Goal: Task Accomplishment & Management: Use online tool/utility

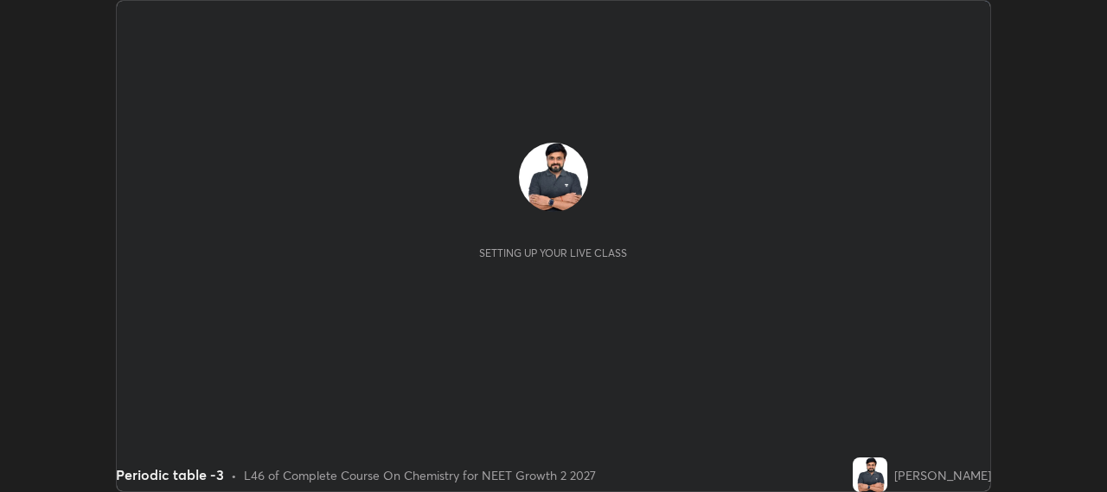
scroll to position [492, 1106]
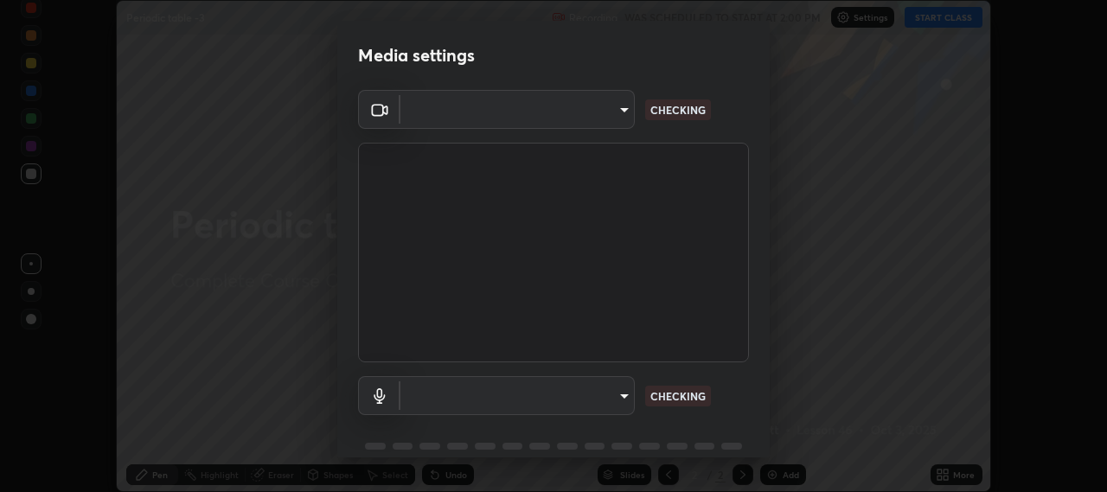
type input "b317e01ce44dabc3be8dd9fbd21c4c94838353ba5ba3926cf423050bf086703d"
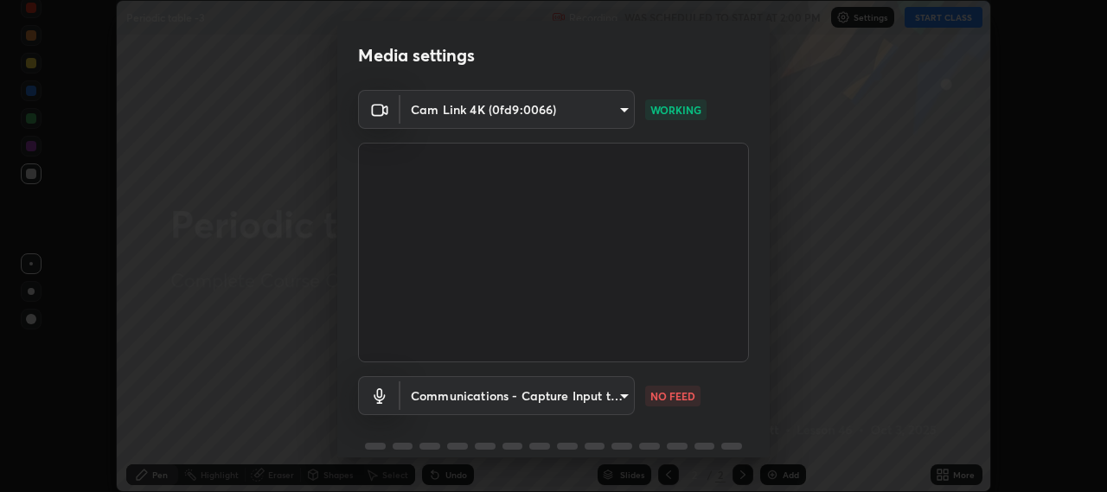
click at [466, 391] on body "Erase all Periodic table -3 Recording WAS SCHEDULED TO START AT 2:00 PM Setting…" at bounding box center [553, 246] width 1107 height 492
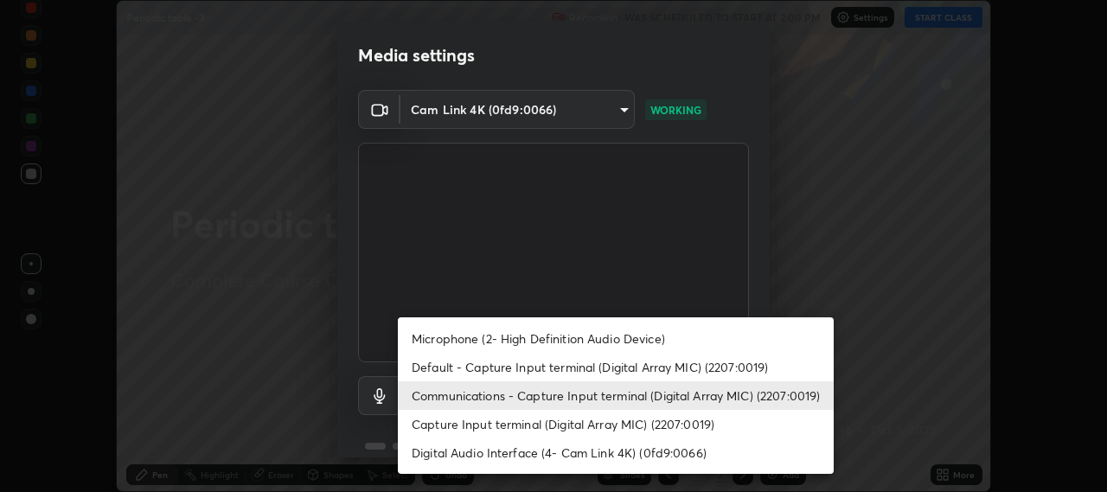
click at [488, 366] on li "Default - Capture Input terminal (Digital Array MIC) (2207:0019)" at bounding box center [616, 367] width 436 height 29
type input "default"
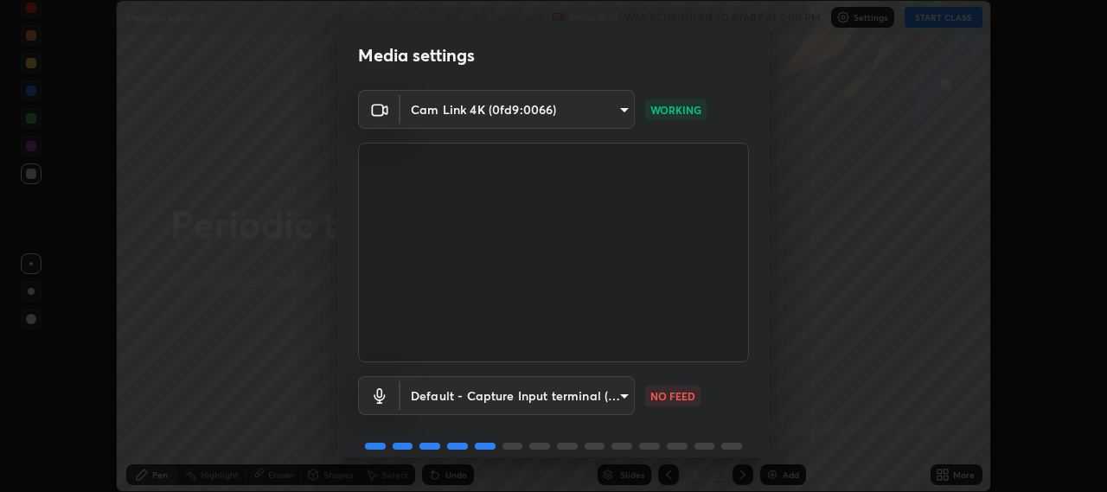
scroll to position [75, 0]
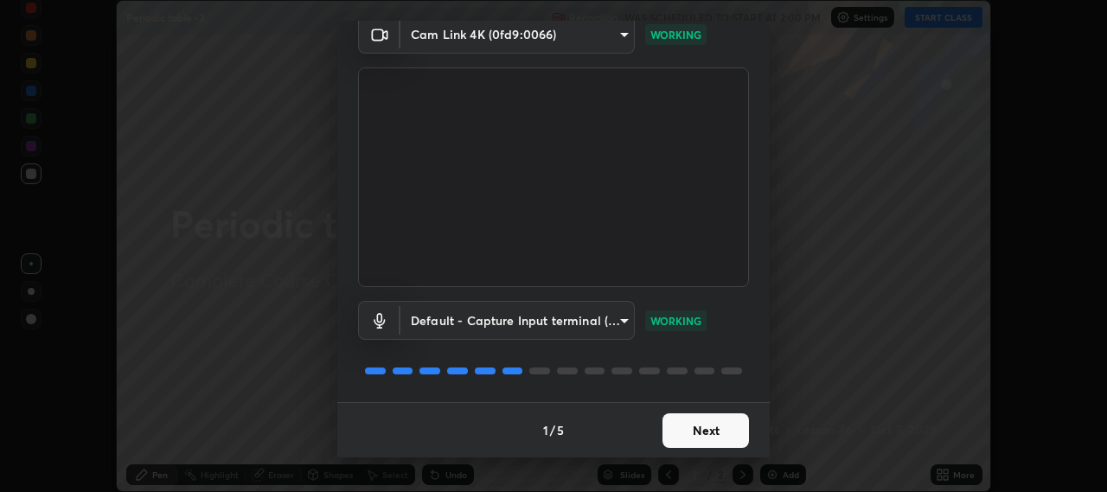
click at [699, 429] on button "Next" at bounding box center [705, 430] width 86 height 35
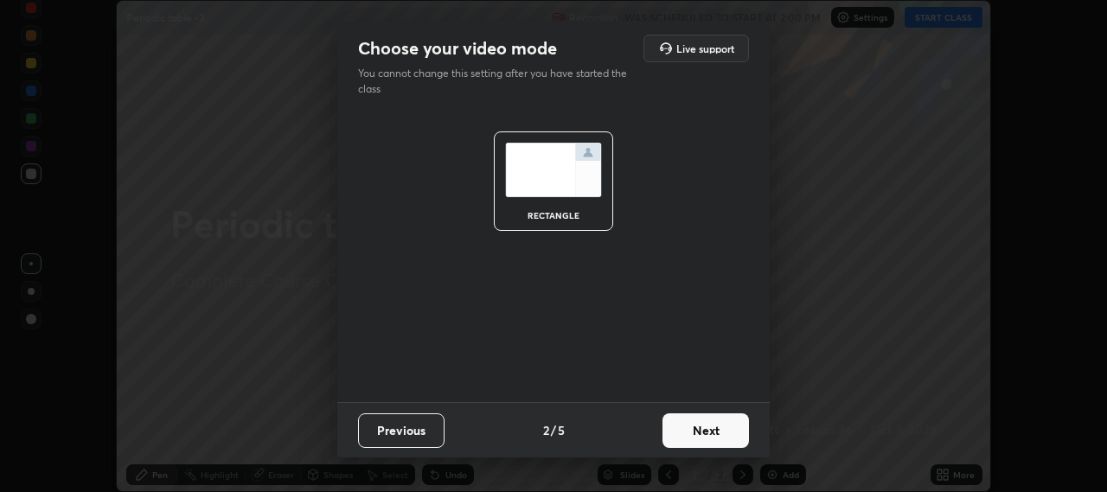
scroll to position [0, 0]
click at [699, 435] on button "Next" at bounding box center [705, 430] width 86 height 35
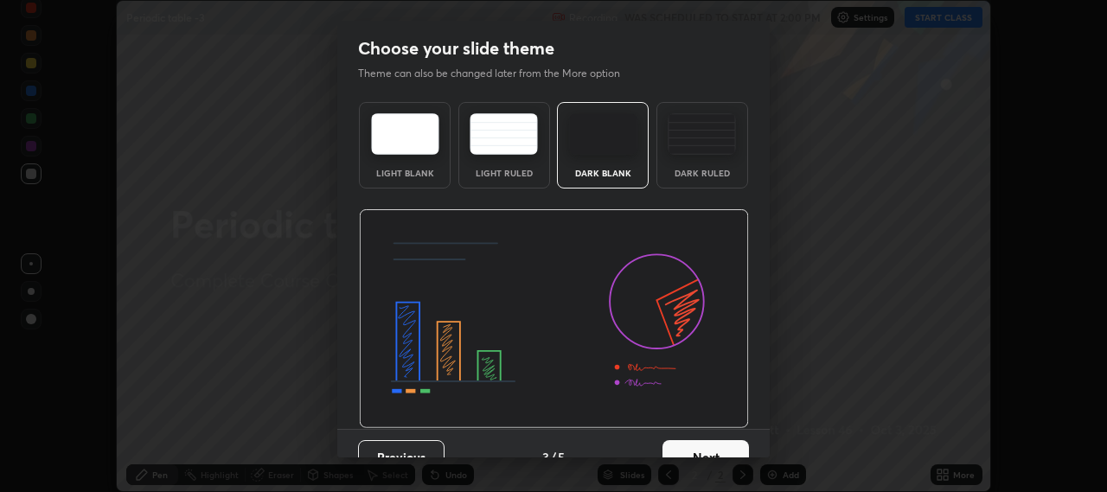
click at [697, 449] on button "Next" at bounding box center [705, 457] width 86 height 35
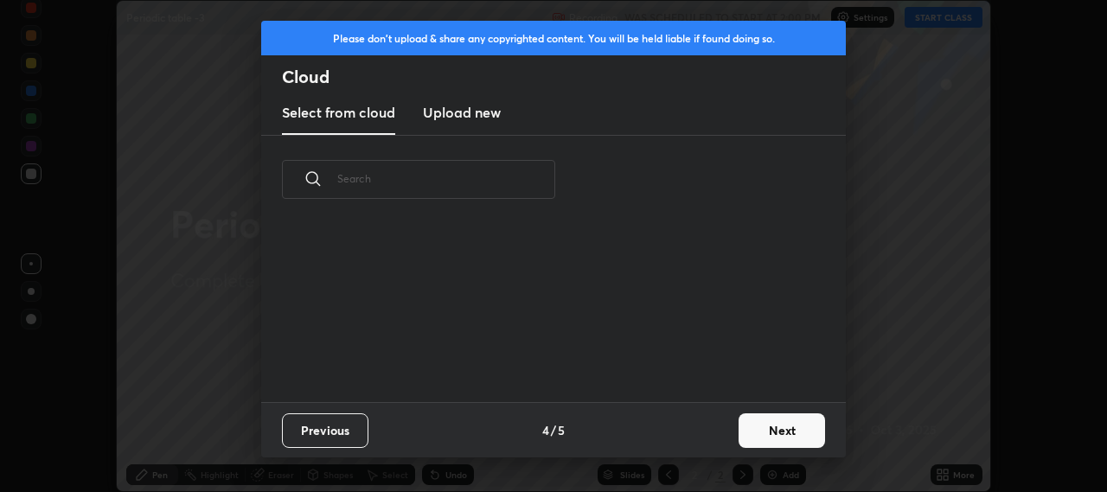
scroll to position [178, 555]
click at [773, 431] on button "Next" at bounding box center [781, 430] width 86 height 35
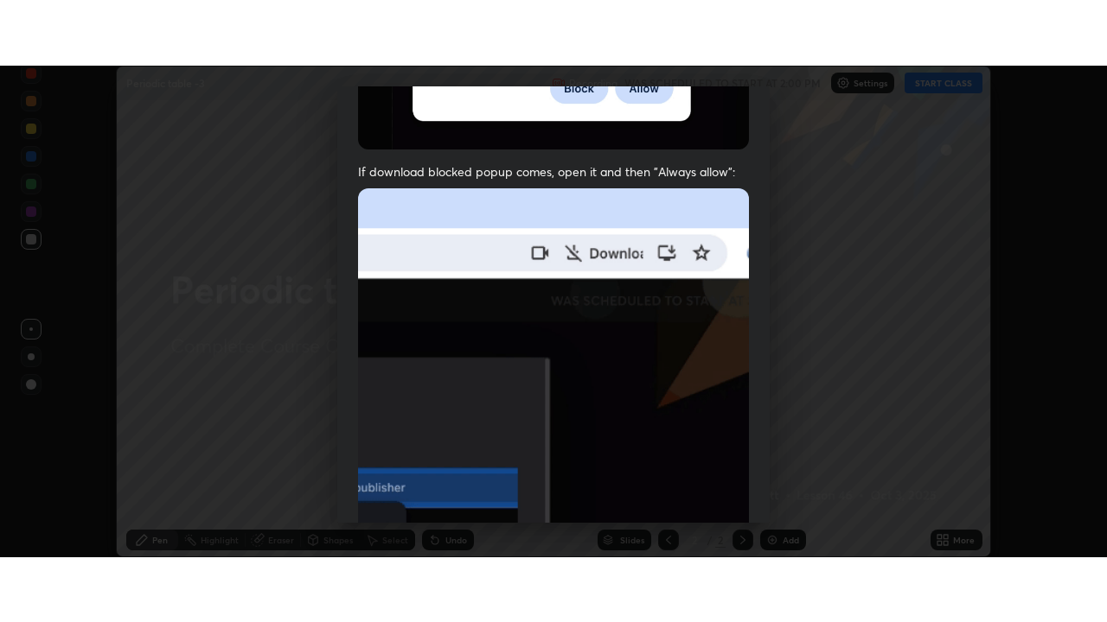
scroll to position [428, 0]
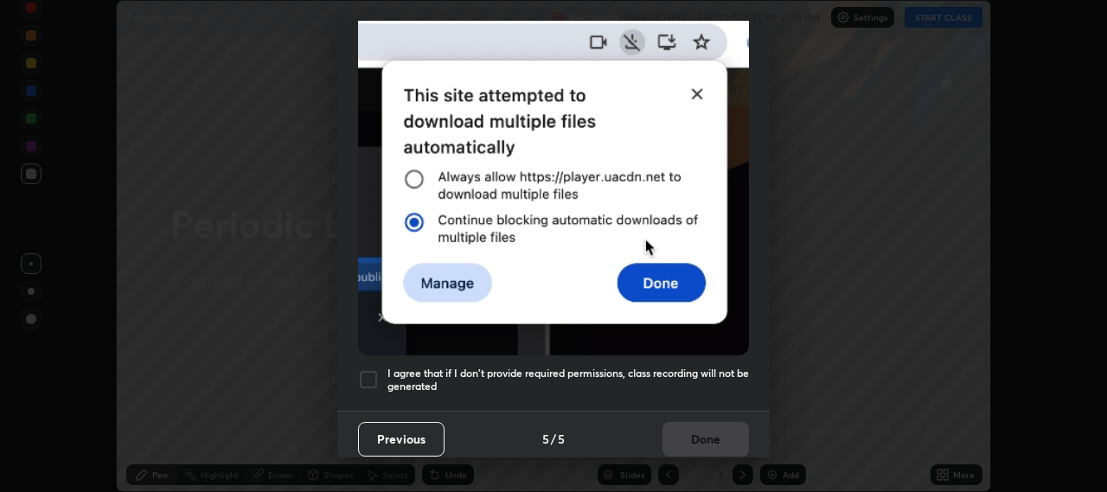
click at [367, 369] on div at bounding box center [368, 379] width 21 height 21
click at [682, 426] on button "Done" at bounding box center [705, 439] width 86 height 35
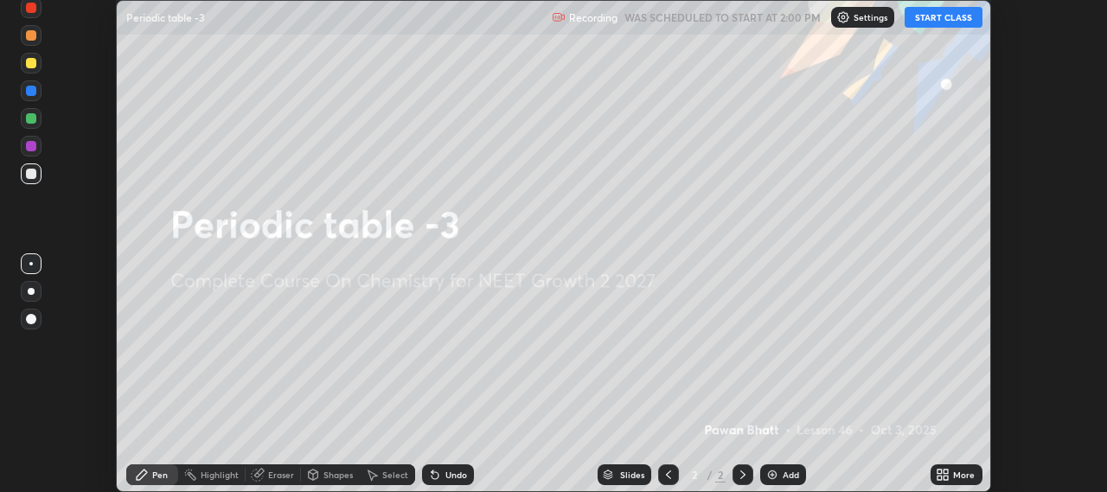
click at [941, 20] on button "START CLASS" at bounding box center [943, 17] width 78 height 21
click at [941, 19] on button "START CLASS" at bounding box center [943, 17] width 78 height 21
click at [940, 471] on icon at bounding box center [939, 471] width 4 height 4
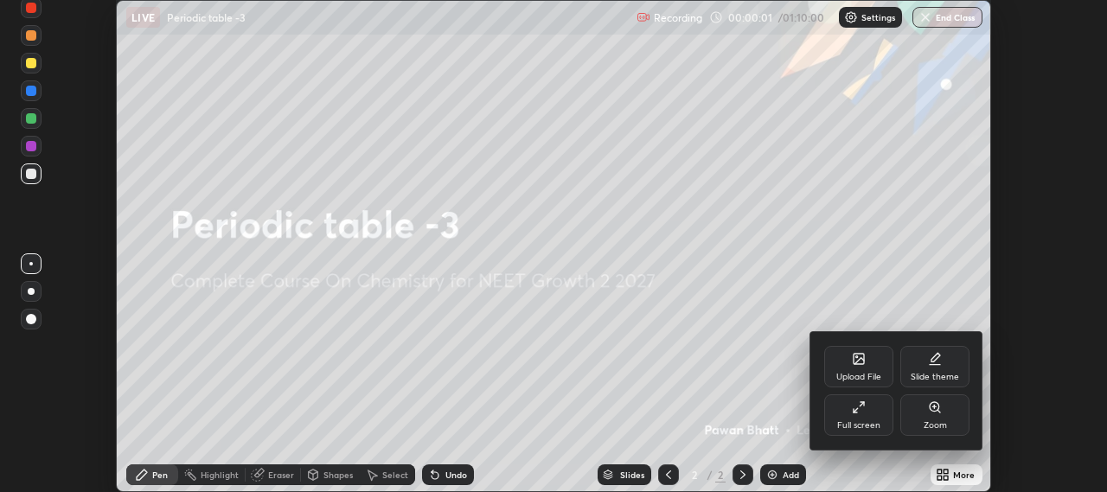
click at [861, 409] on icon at bounding box center [859, 407] width 14 height 14
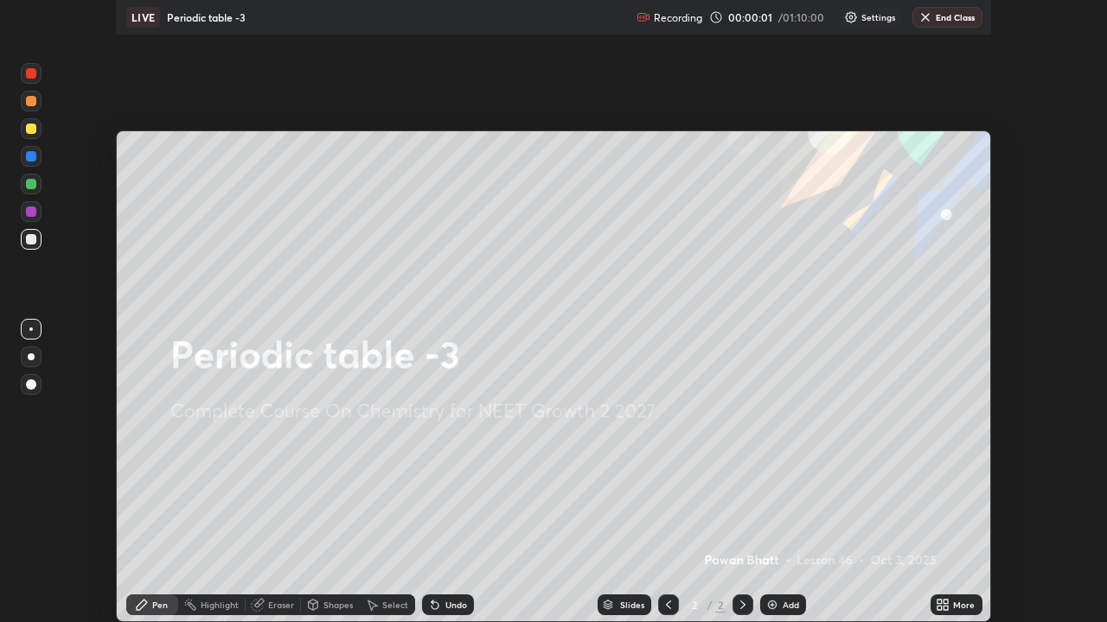
scroll to position [622, 1107]
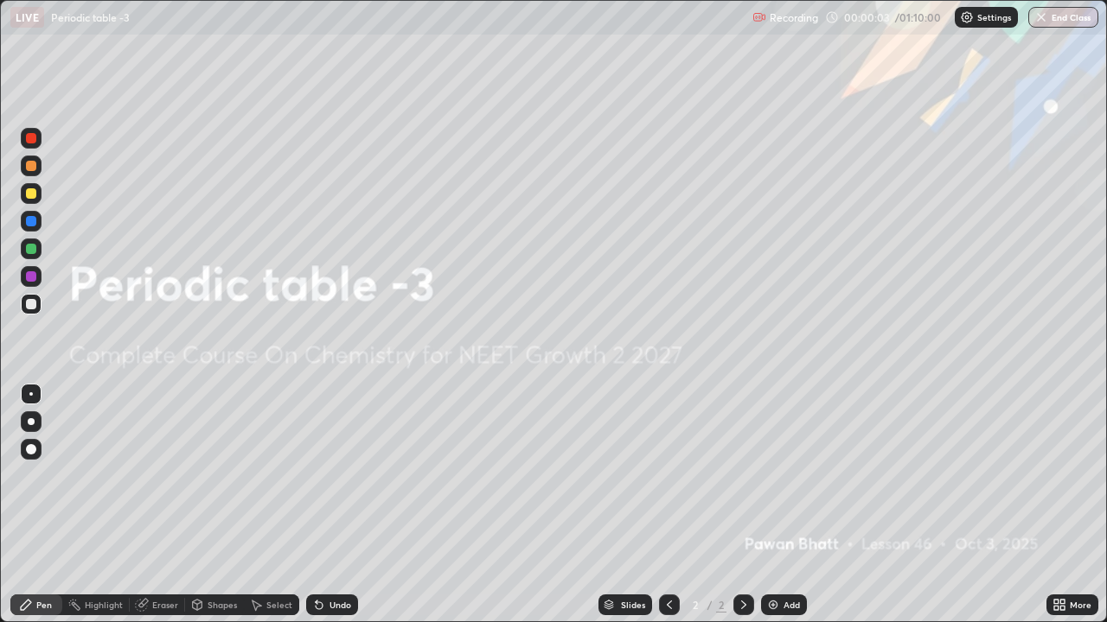
click at [778, 491] on img at bounding box center [773, 605] width 14 height 14
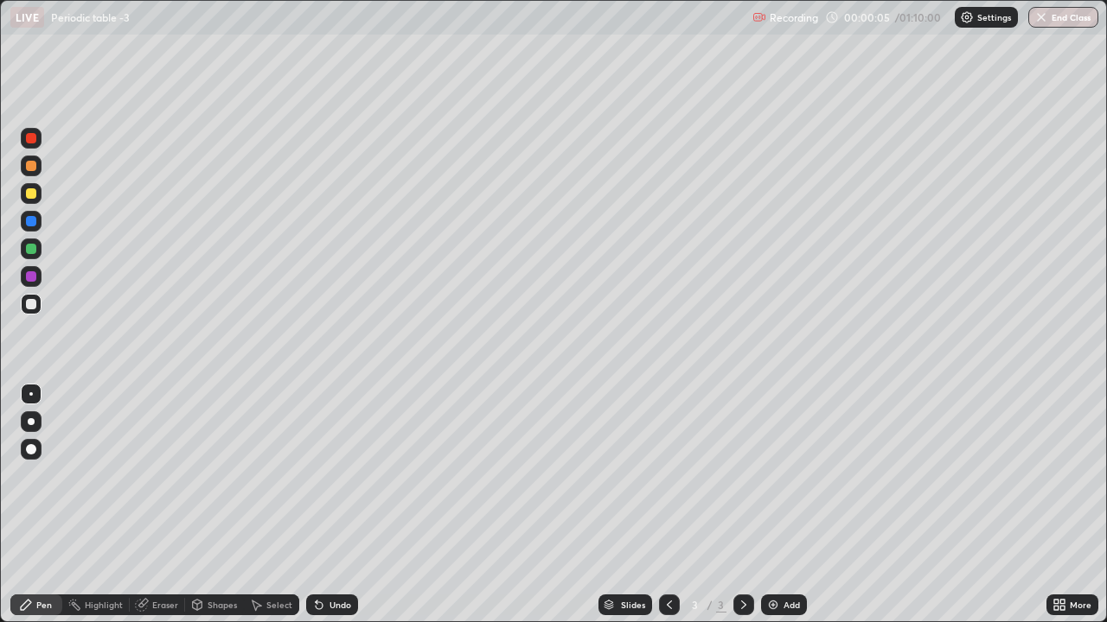
click at [34, 195] on div at bounding box center [31, 193] width 10 height 10
click at [32, 424] on div at bounding box center [31, 421] width 7 height 7
click at [44, 383] on div at bounding box center [31, 394] width 28 height 28
click at [44, 386] on div at bounding box center [31, 394] width 28 height 28
click at [32, 307] on div at bounding box center [31, 304] width 10 height 10
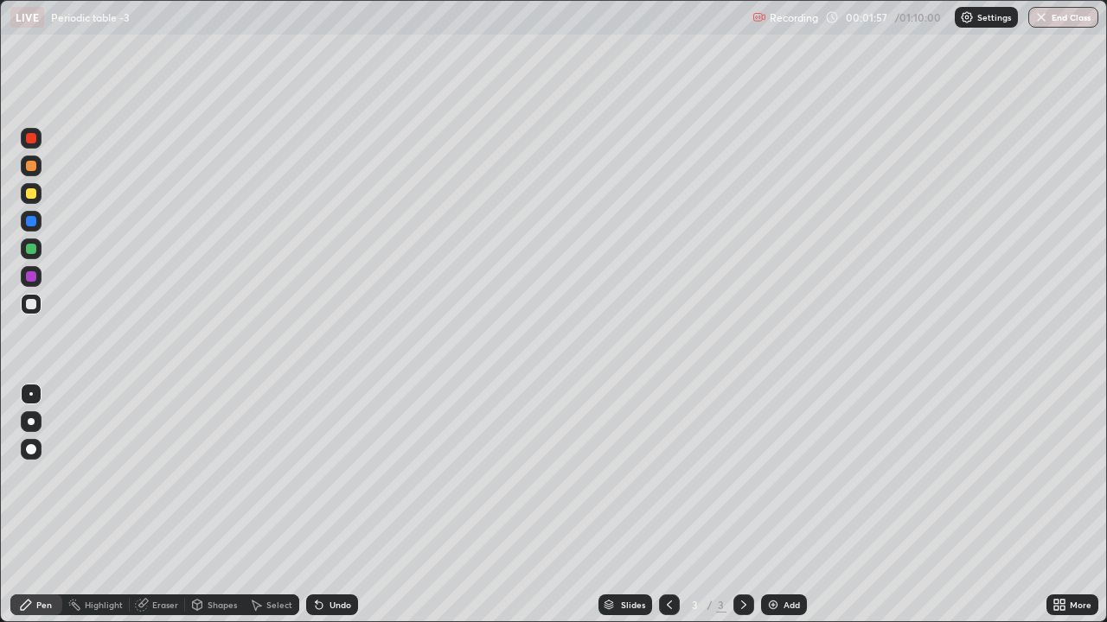
click at [31, 422] on div at bounding box center [31, 421] width 7 height 7
click at [35, 188] on div at bounding box center [31, 193] width 21 height 21
click at [29, 302] on div at bounding box center [31, 304] width 10 height 10
click at [31, 139] on div at bounding box center [31, 138] width 10 height 10
click at [32, 195] on div at bounding box center [31, 193] width 10 height 10
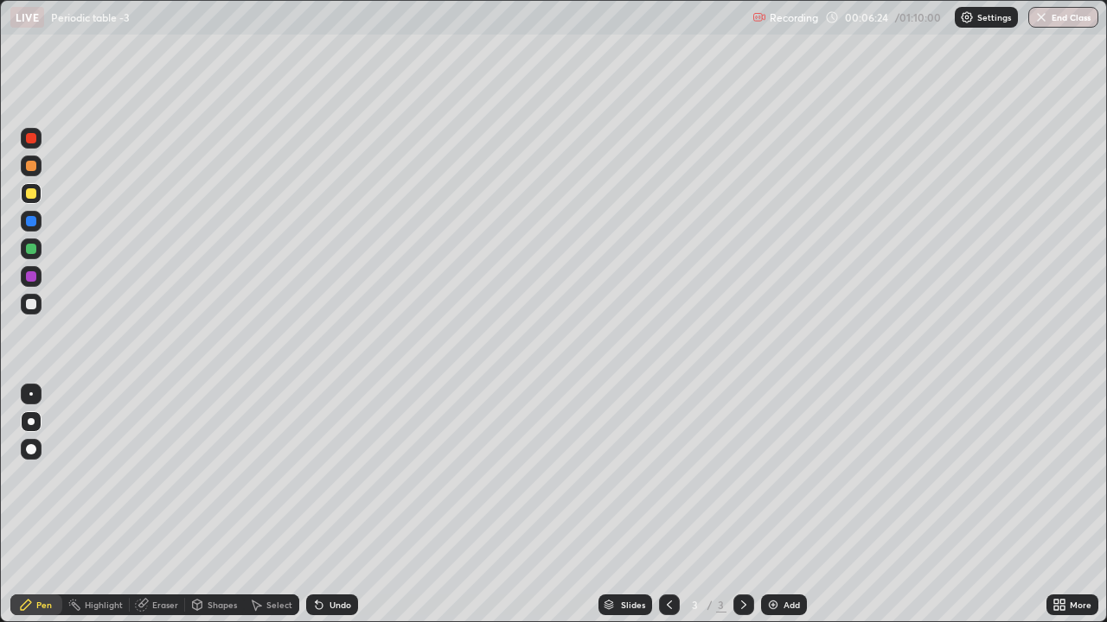
click at [783, 491] on div "Add" at bounding box center [791, 605] width 16 height 9
click at [662, 491] on icon at bounding box center [669, 605] width 14 height 14
click at [739, 491] on icon at bounding box center [744, 605] width 14 height 14
click at [772, 491] on img at bounding box center [773, 605] width 14 height 14
click at [32, 303] on div at bounding box center [31, 304] width 10 height 10
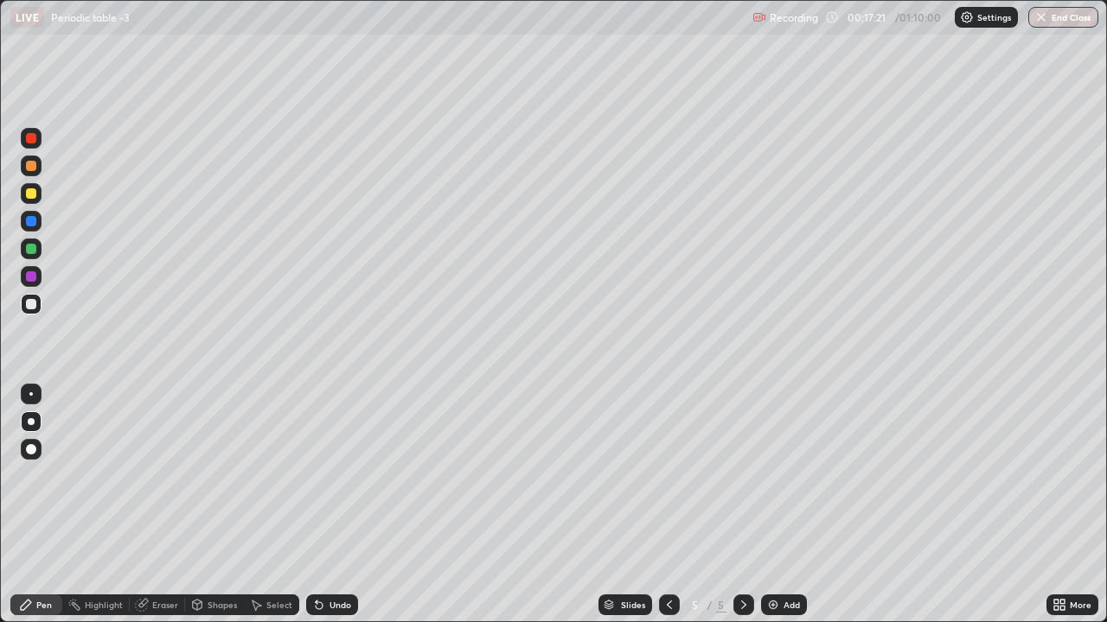
click at [153, 491] on div "Eraser" at bounding box center [165, 605] width 26 height 9
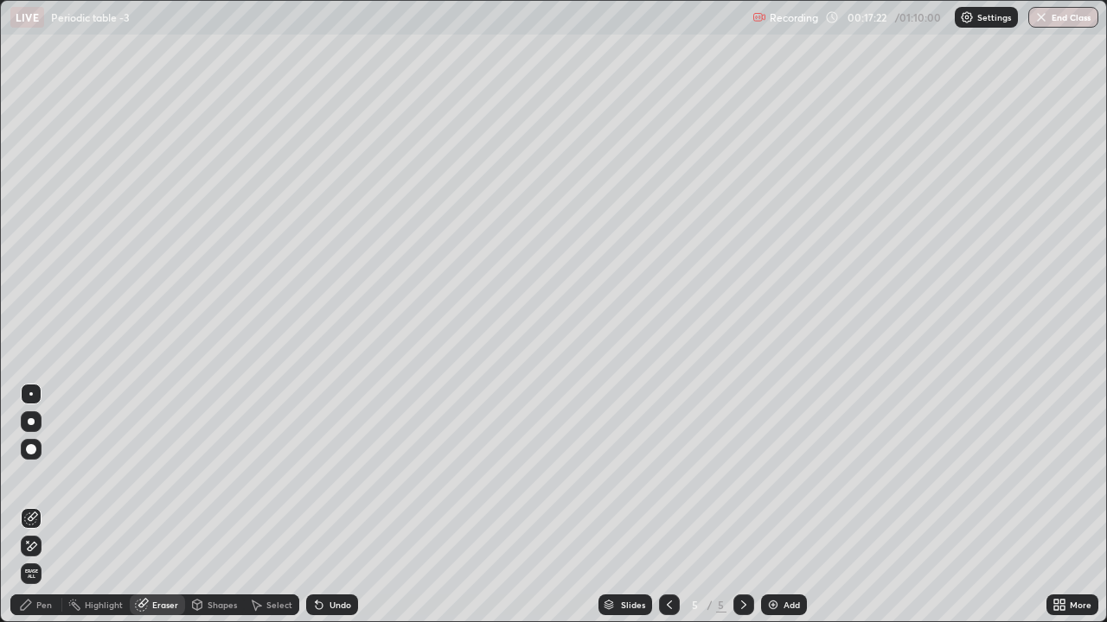
click at [35, 491] on icon at bounding box center [33, 546] width 10 height 9
click at [43, 491] on div "Pen" at bounding box center [44, 605] width 16 height 9
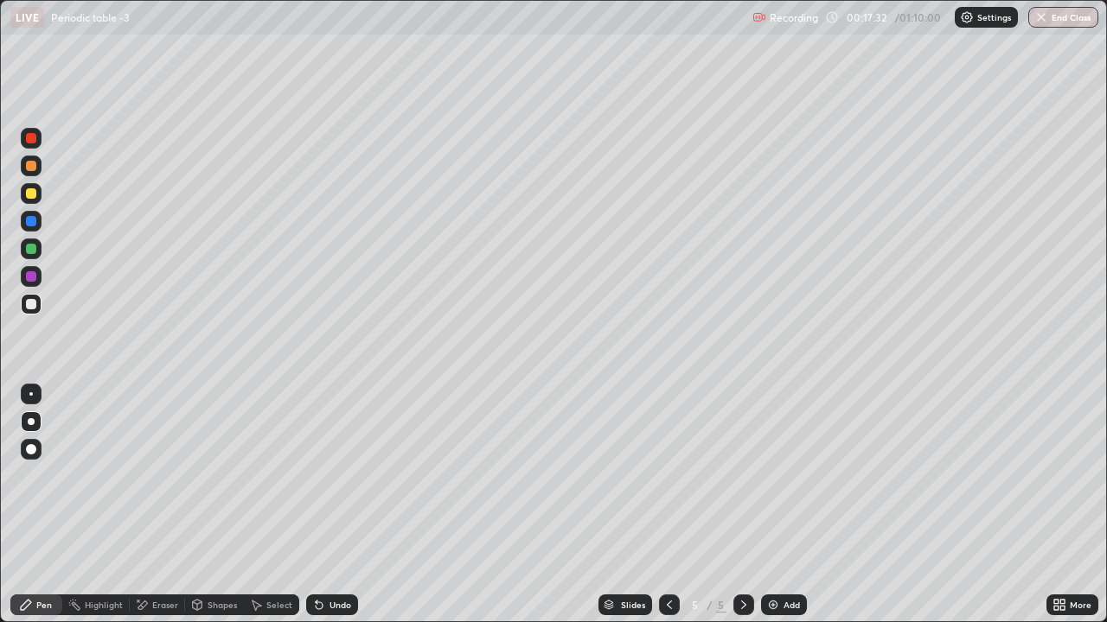
click at [33, 196] on div at bounding box center [31, 193] width 10 height 10
click at [775, 491] on img at bounding box center [773, 605] width 14 height 14
click at [332, 491] on div "Undo" at bounding box center [340, 605] width 22 height 9
click at [330, 491] on div "Undo" at bounding box center [332, 605] width 52 height 21
click at [33, 251] on div at bounding box center [31, 249] width 10 height 10
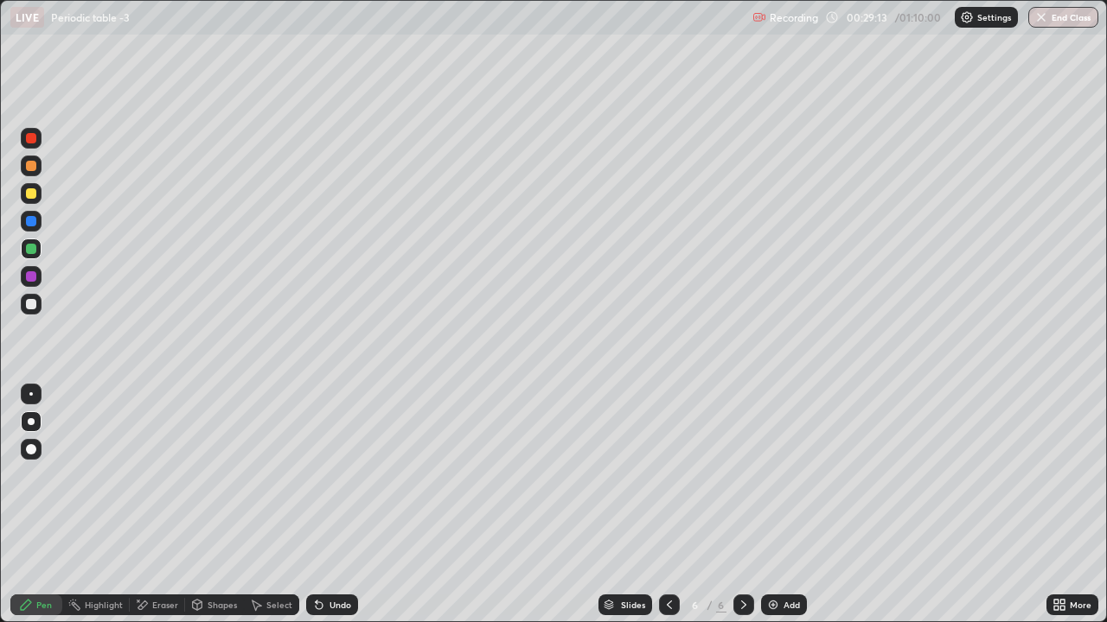
click at [1077, 491] on div "More" at bounding box center [1080, 605] width 22 height 9
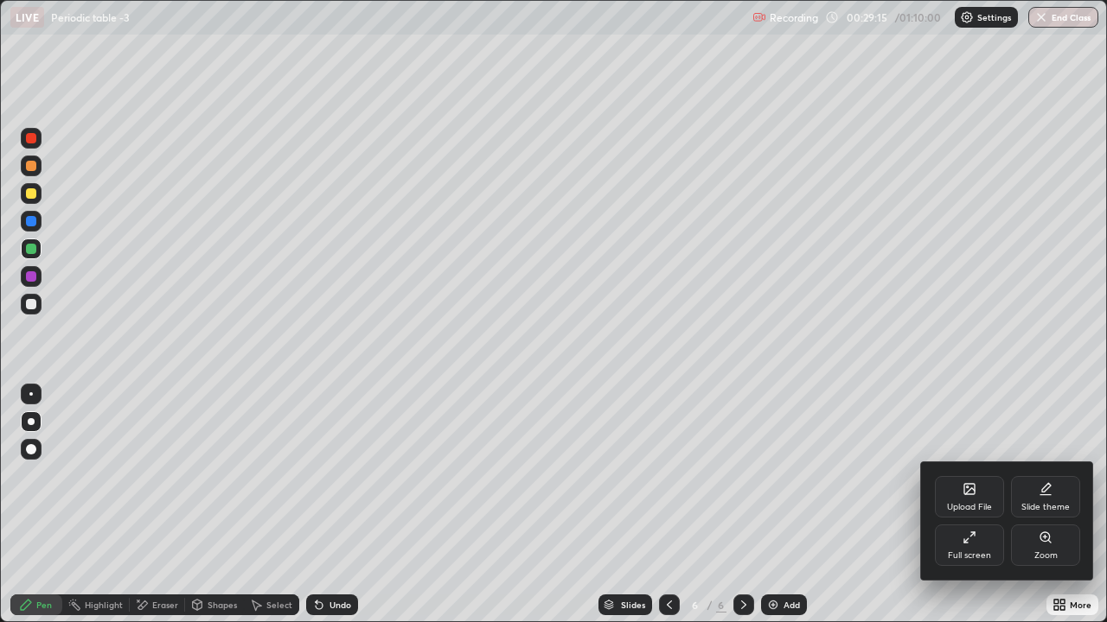
click at [969, 491] on div "Upload File" at bounding box center [969, 507] width 45 height 9
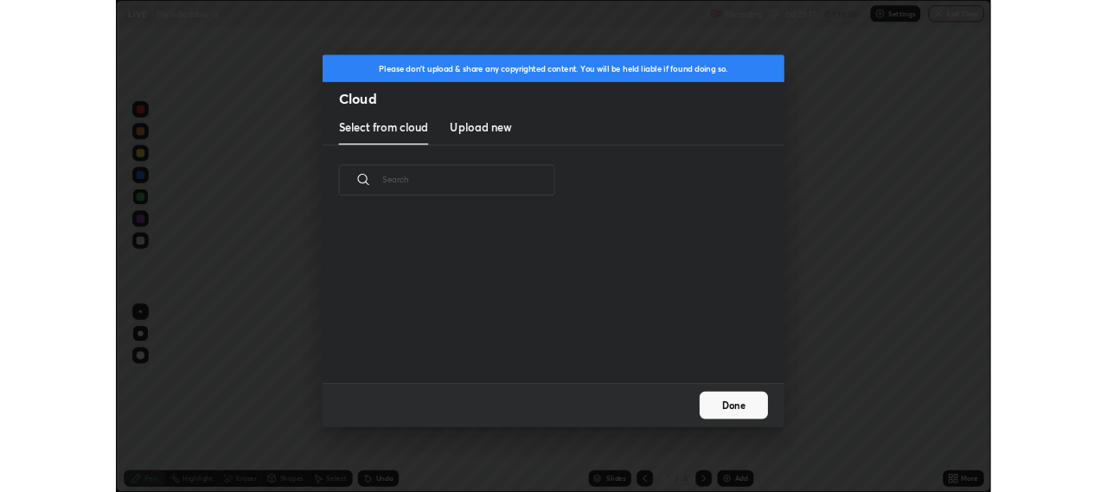
scroll to position [213, 555]
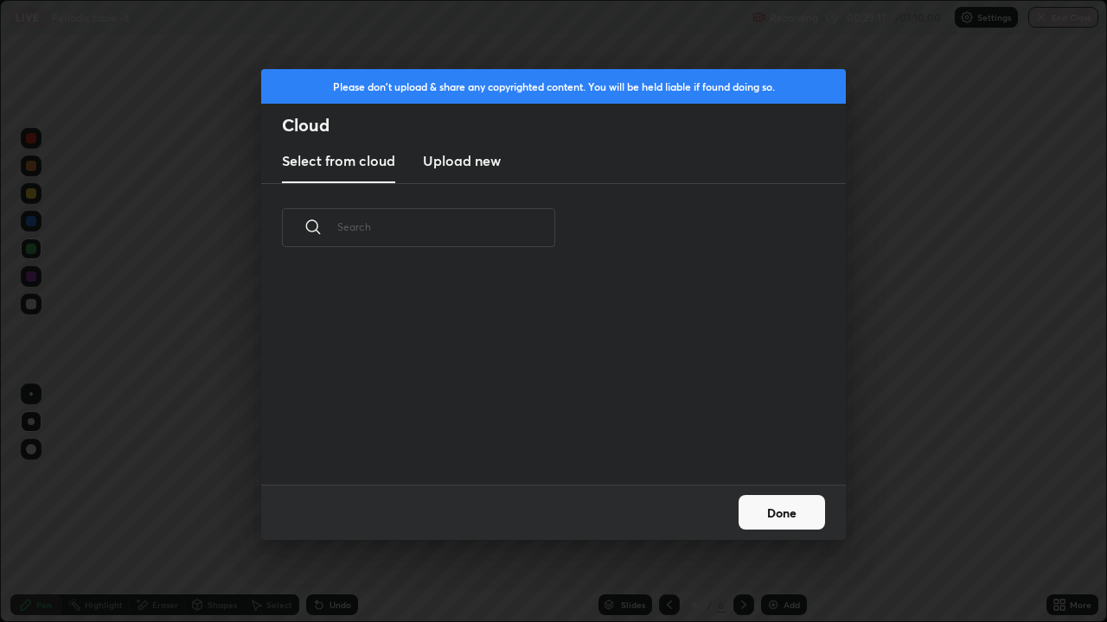
click at [475, 154] on h3 "Upload new" at bounding box center [462, 160] width 78 height 21
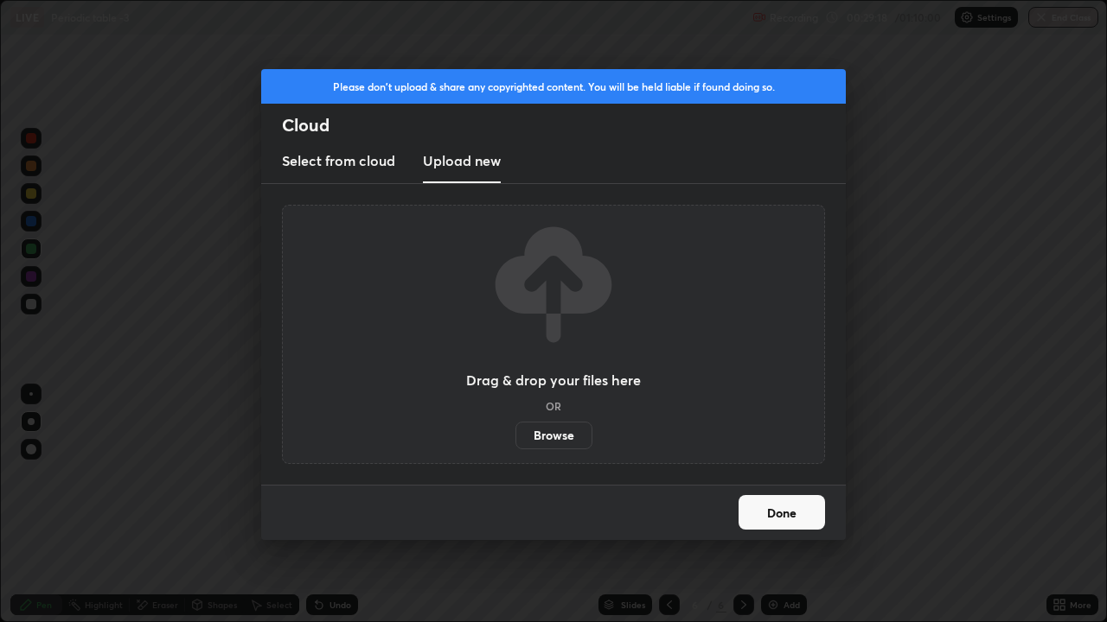
click at [565, 431] on label "Browse" at bounding box center [553, 436] width 77 height 28
click at [515, 431] on input "Browse" at bounding box center [515, 436] width 0 height 28
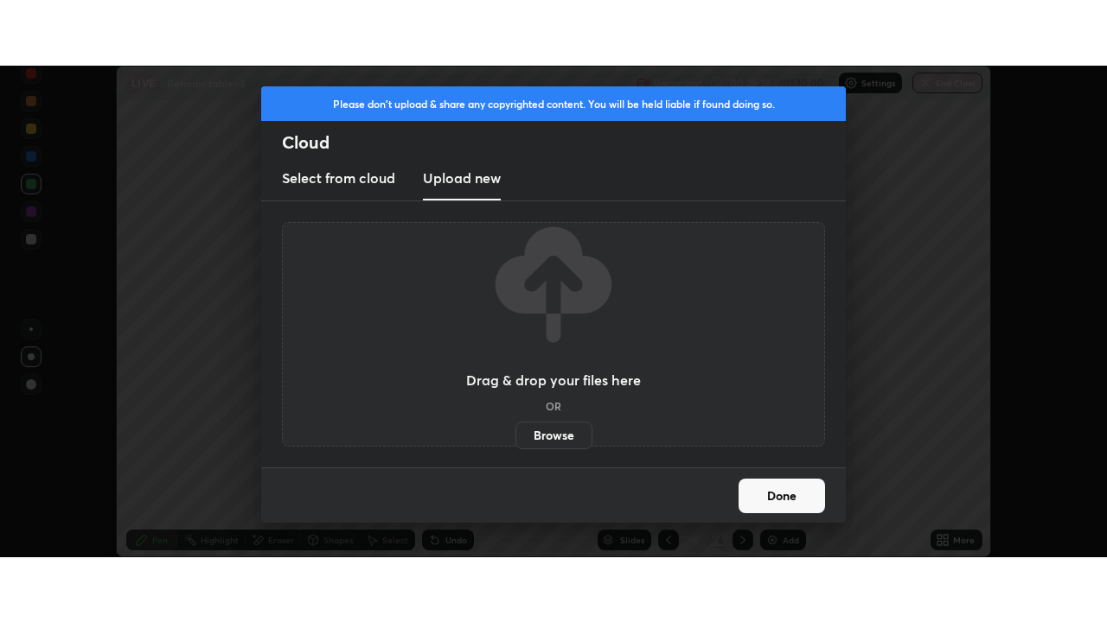
scroll to position [85960, 85345]
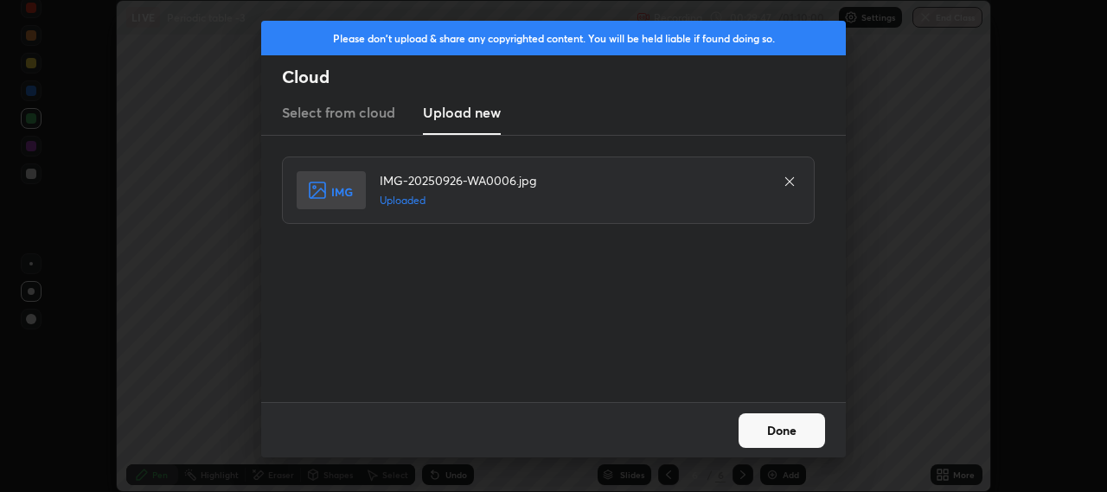
click at [773, 430] on button "Done" at bounding box center [781, 430] width 86 height 35
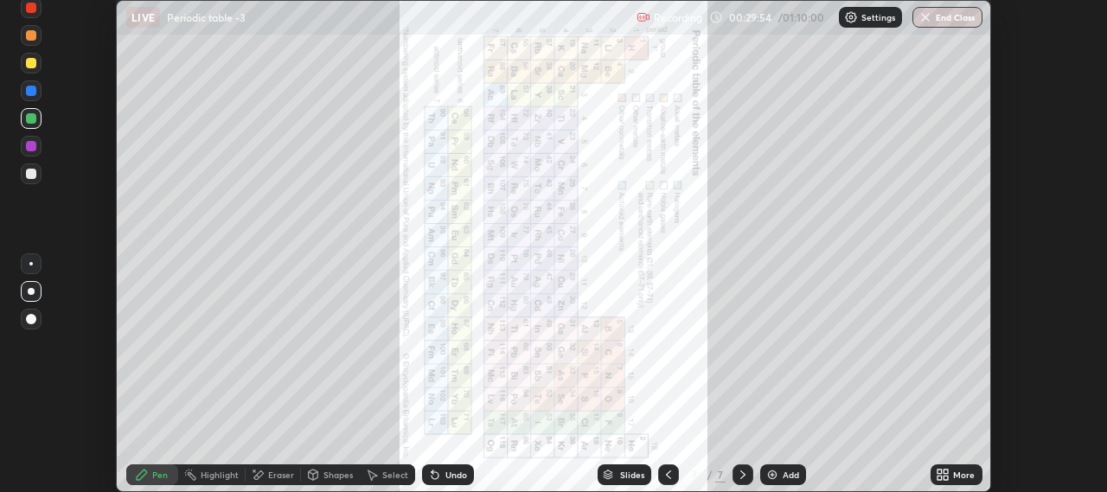
click at [667, 473] on icon at bounding box center [668, 475] width 14 height 14
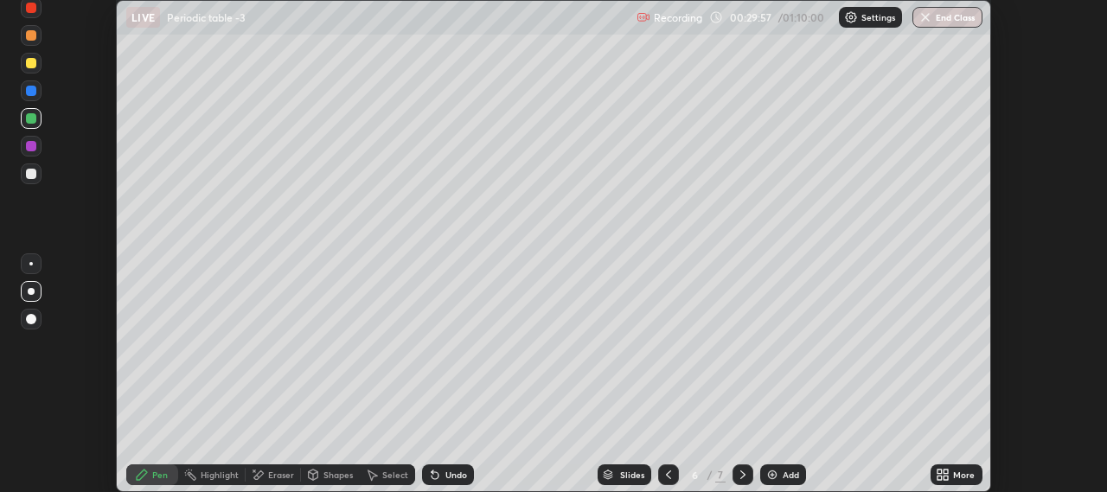
click at [954, 476] on div "More" at bounding box center [964, 474] width 22 height 9
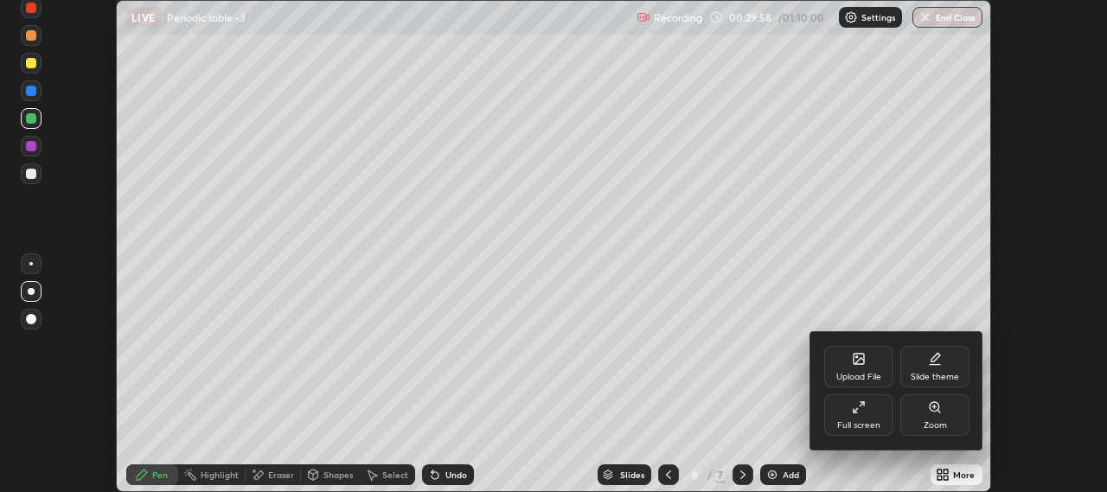
click at [858, 423] on div "Full screen" at bounding box center [858, 425] width 43 height 9
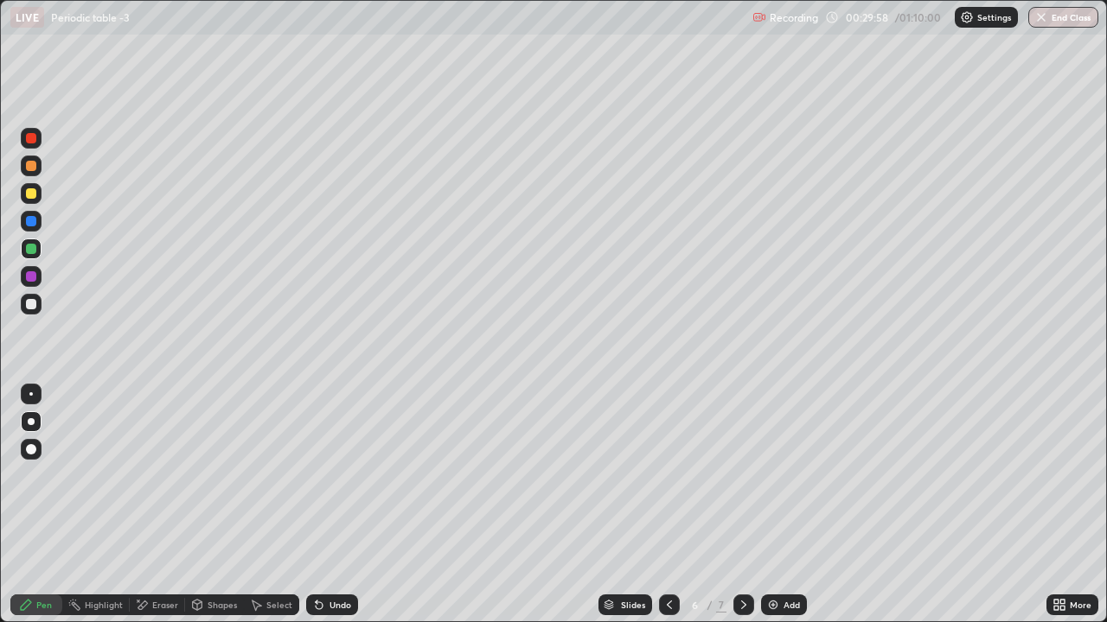
scroll to position [622, 1107]
click at [1054, 491] on icon at bounding box center [1056, 602] width 4 height 4
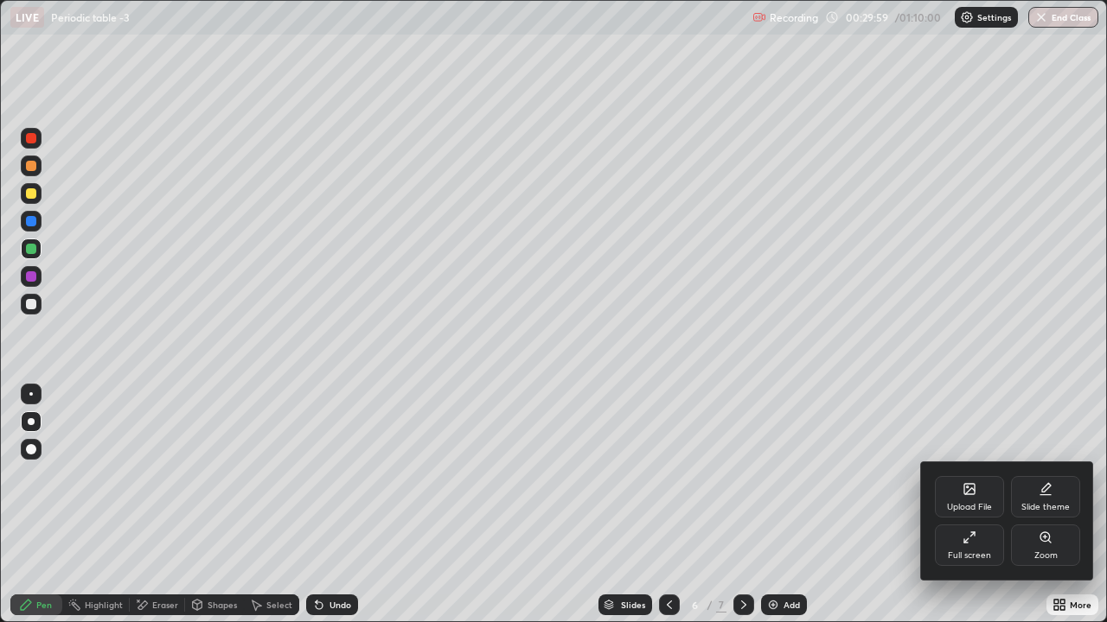
click at [1063, 491] on div at bounding box center [553, 311] width 1107 height 622
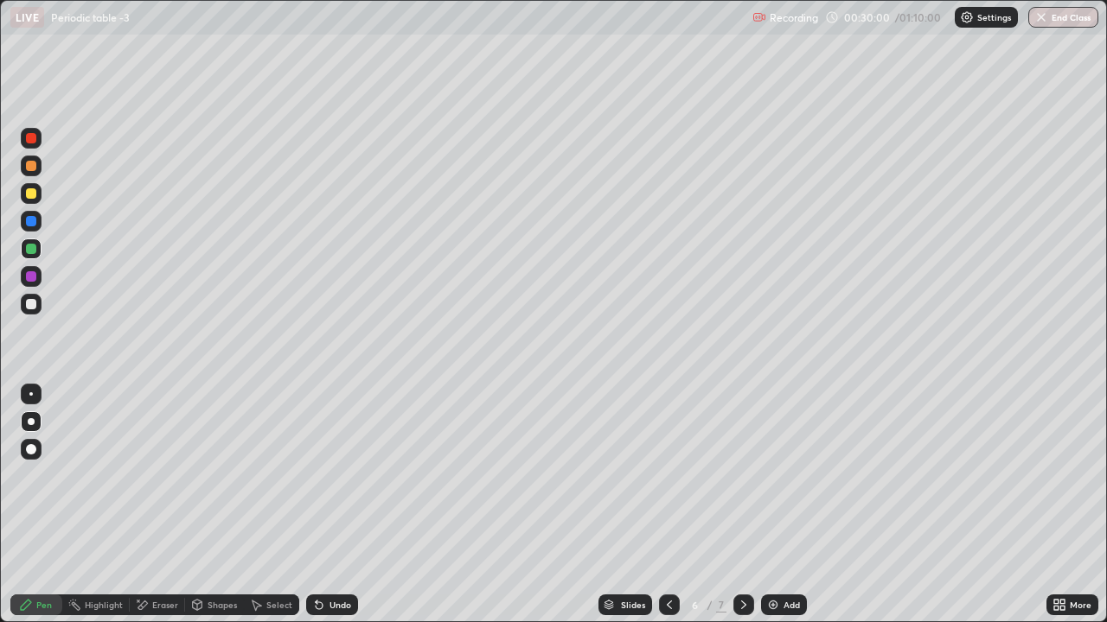
click at [1062, 491] on icon at bounding box center [1062, 602] width 4 height 4
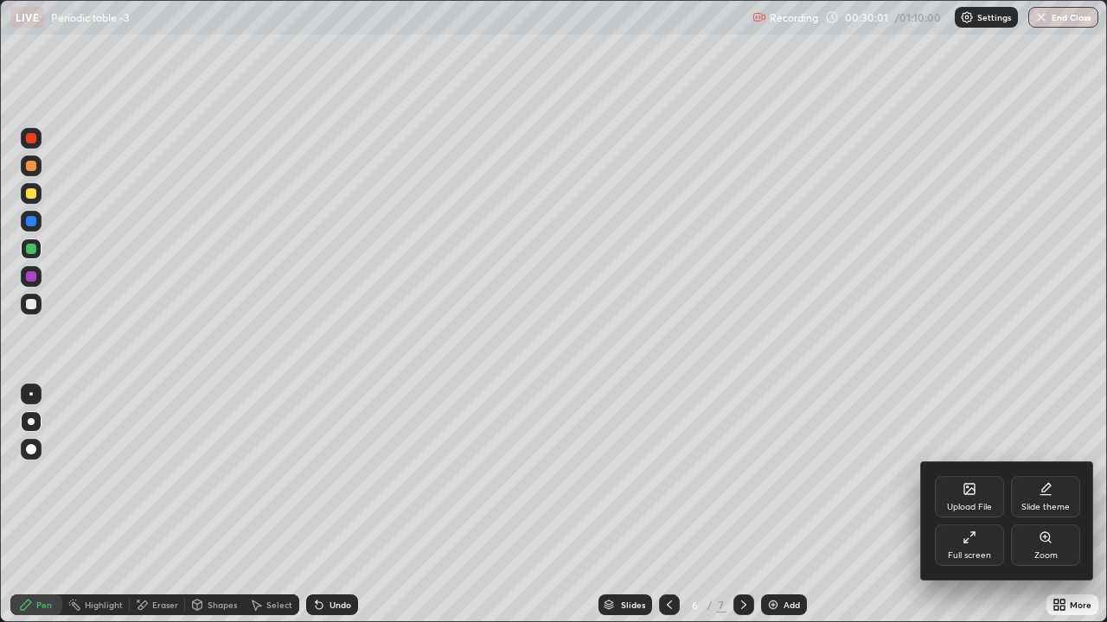
click at [967, 491] on icon at bounding box center [970, 491] width 10 height 6
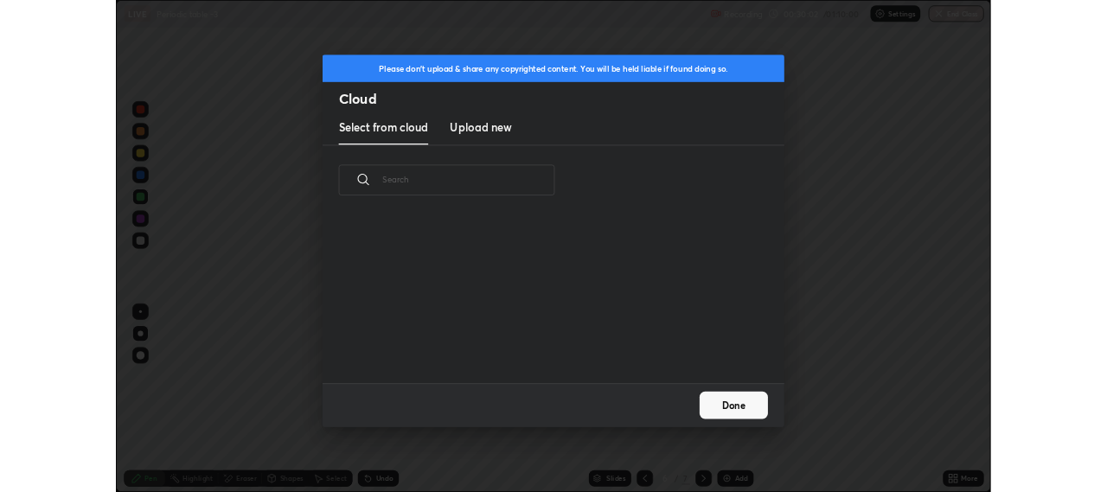
scroll to position [213, 555]
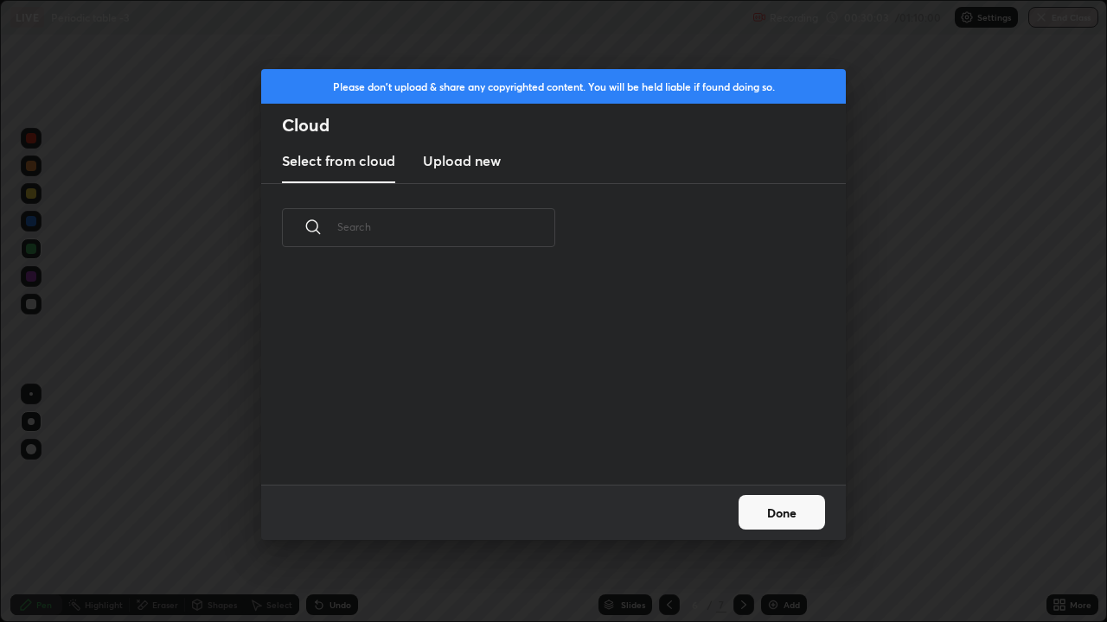
click at [475, 166] on h3 "Upload new" at bounding box center [462, 160] width 78 height 21
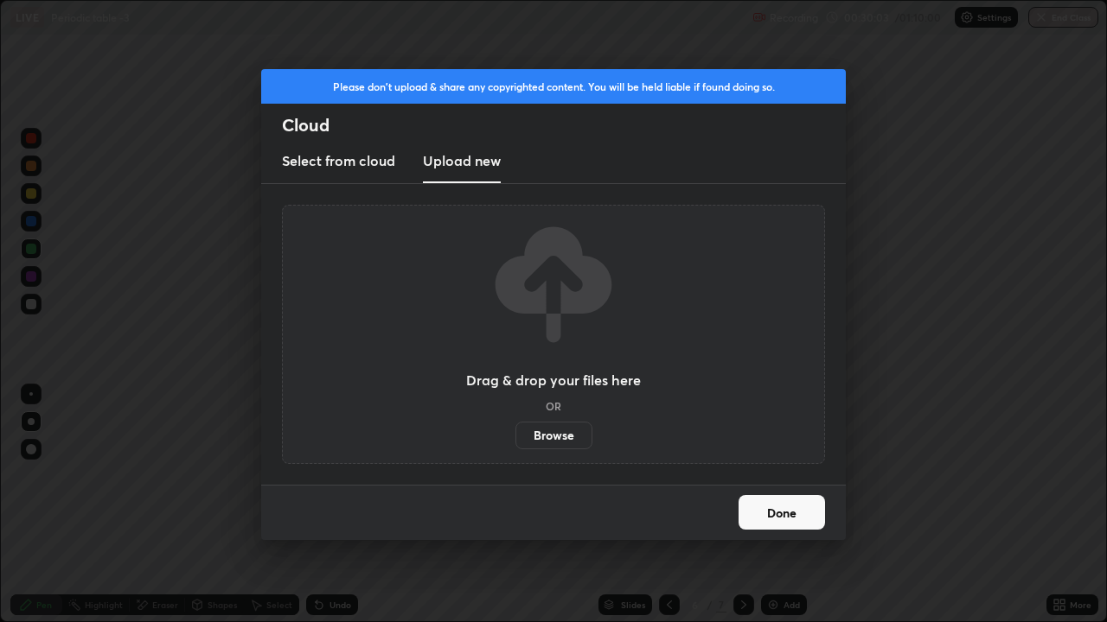
click at [556, 433] on label "Browse" at bounding box center [553, 436] width 77 height 28
click at [515, 433] on input "Browse" at bounding box center [515, 436] width 0 height 28
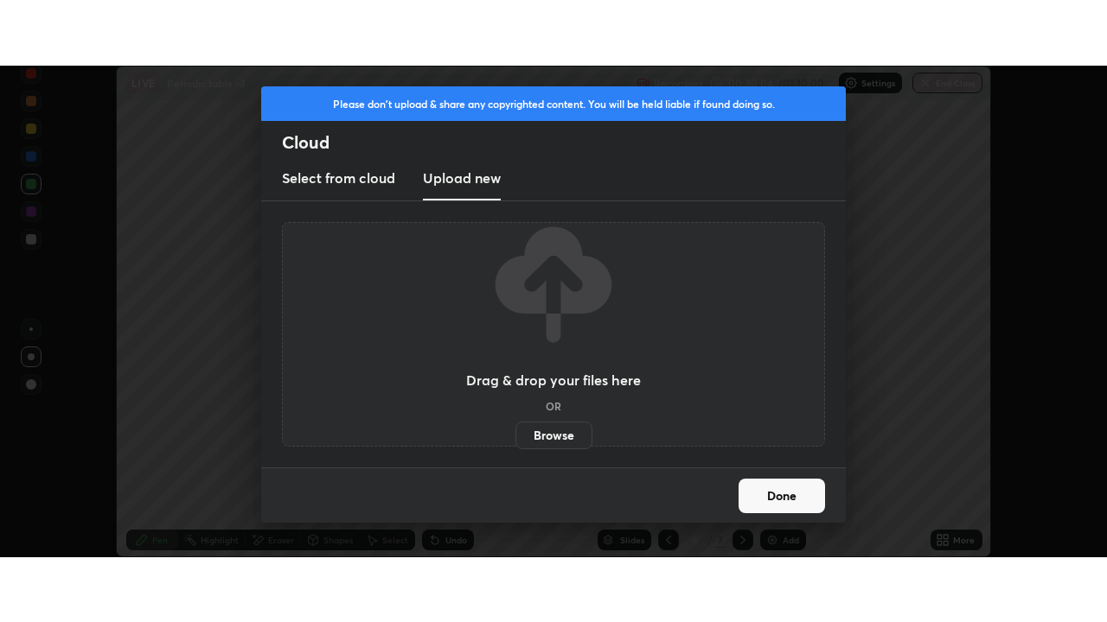
scroll to position [85960, 85345]
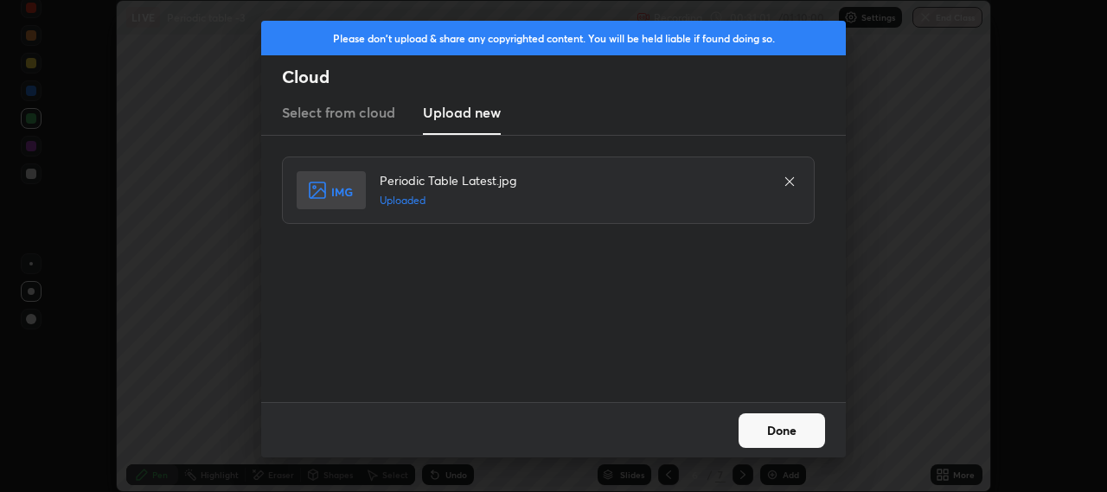
click at [786, 431] on button "Done" at bounding box center [781, 430] width 86 height 35
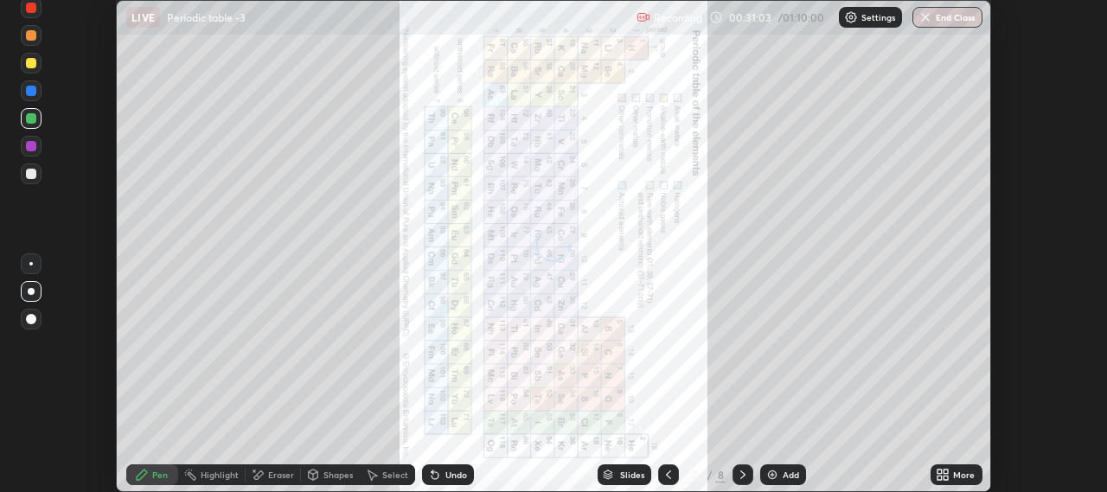
click at [954, 470] on div "More" at bounding box center [964, 474] width 22 height 9
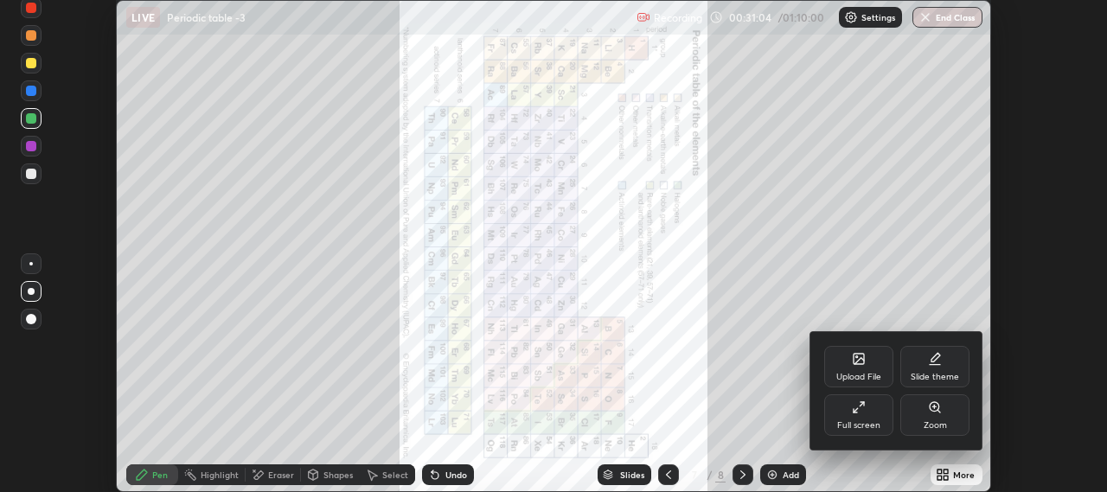
click at [861, 422] on div "Full screen" at bounding box center [858, 425] width 43 height 9
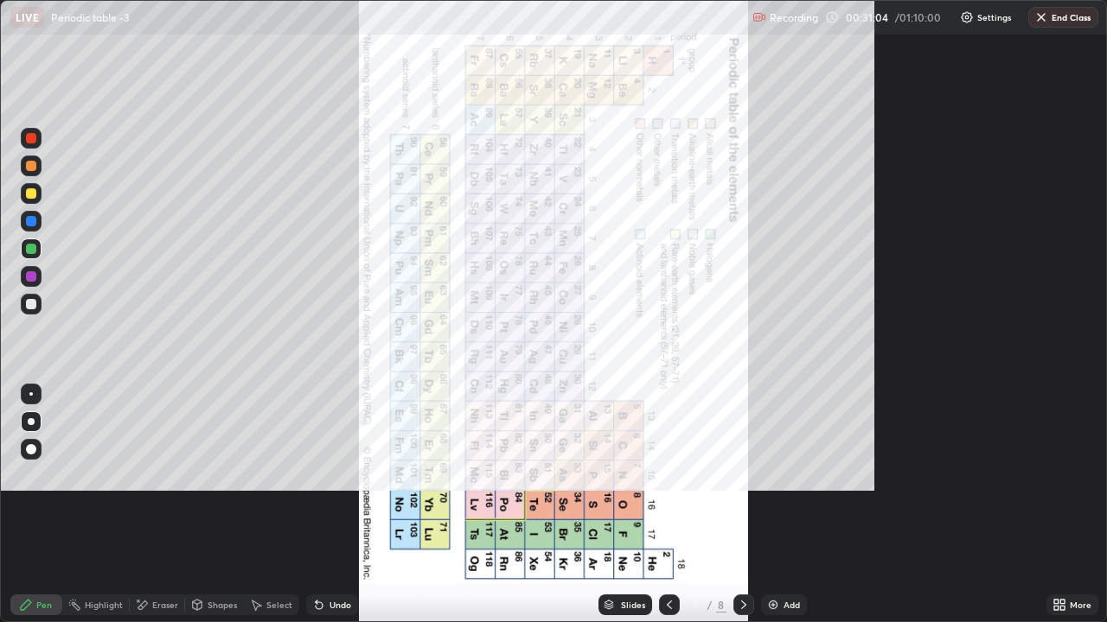
scroll to position [622, 1107]
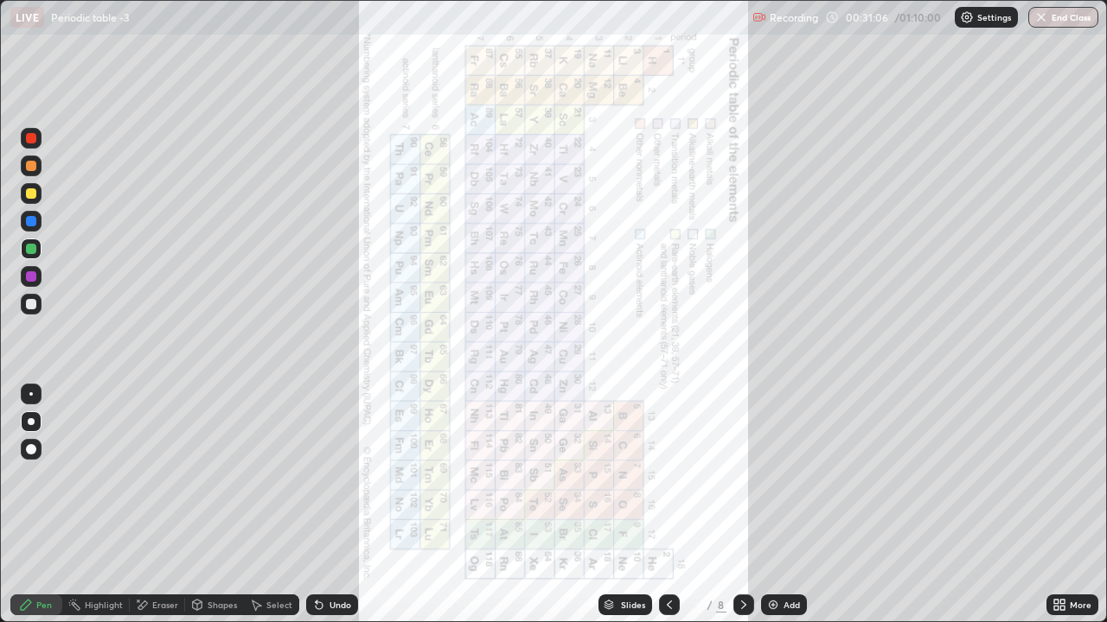
click at [667, 491] on icon at bounding box center [669, 605] width 14 height 14
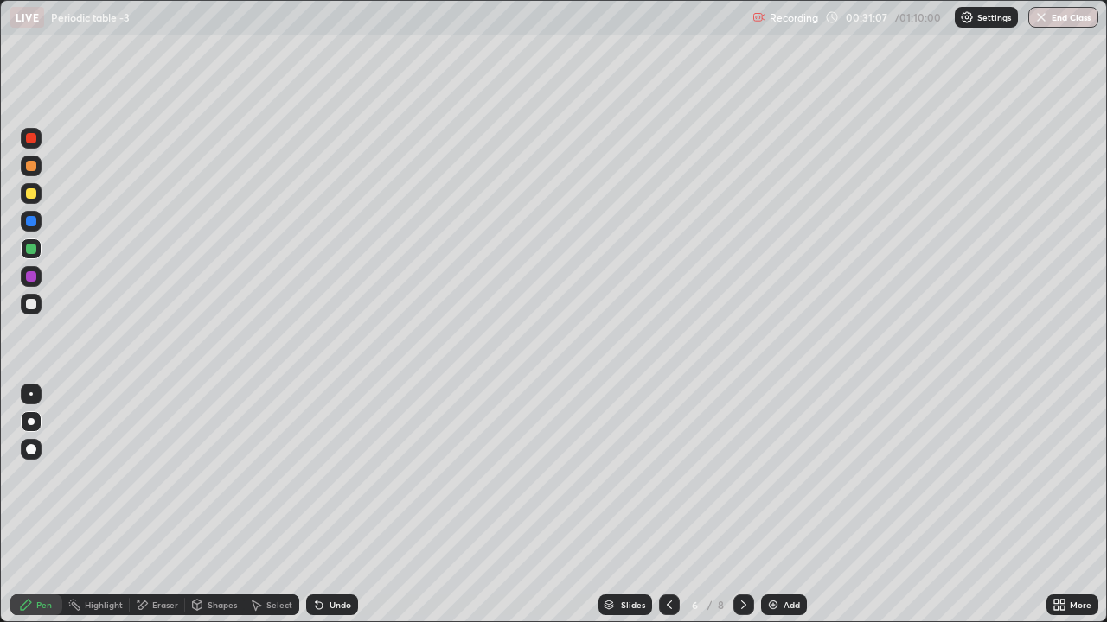
click at [739, 491] on icon at bounding box center [744, 605] width 14 height 14
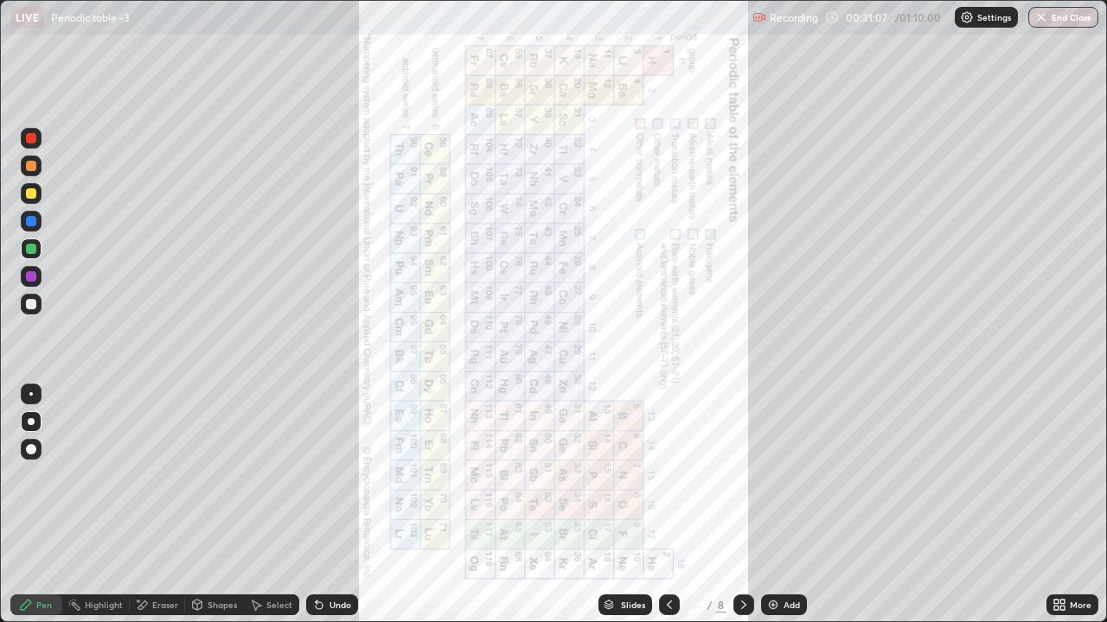
click at [742, 491] on icon at bounding box center [744, 605] width 14 height 14
click at [670, 491] on icon at bounding box center [669, 605] width 14 height 14
click at [668, 491] on icon at bounding box center [669, 605] width 14 height 14
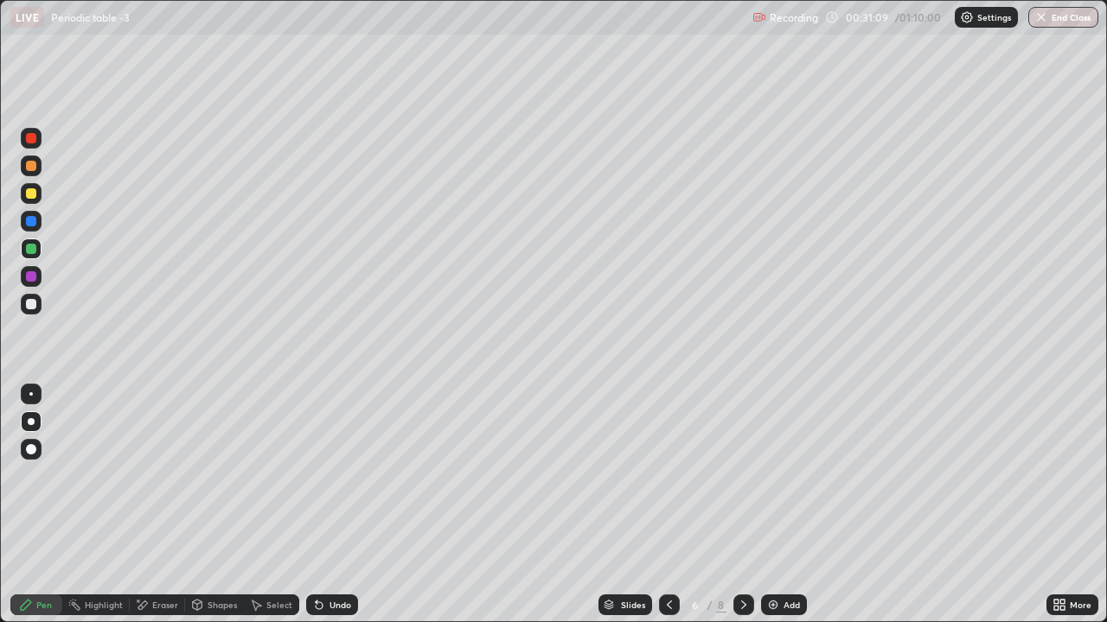
click at [668, 491] on icon at bounding box center [669, 605] width 14 height 14
click at [665, 491] on icon at bounding box center [669, 605] width 14 height 14
click at [667, 491] on icon at bounding box center [669, 605] width 14 height 14
click at [666, 491] on icon at bounding box center [669, 605] width 14 height 14
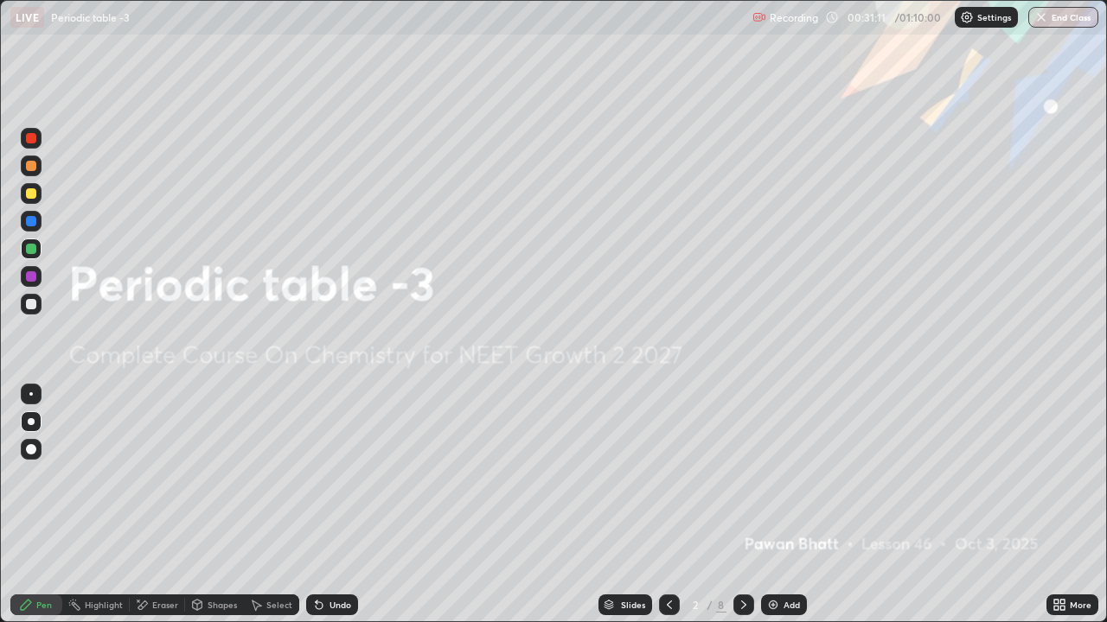
click at [667, 491] on icon at bounding box center [669, 605] width 5 height 9
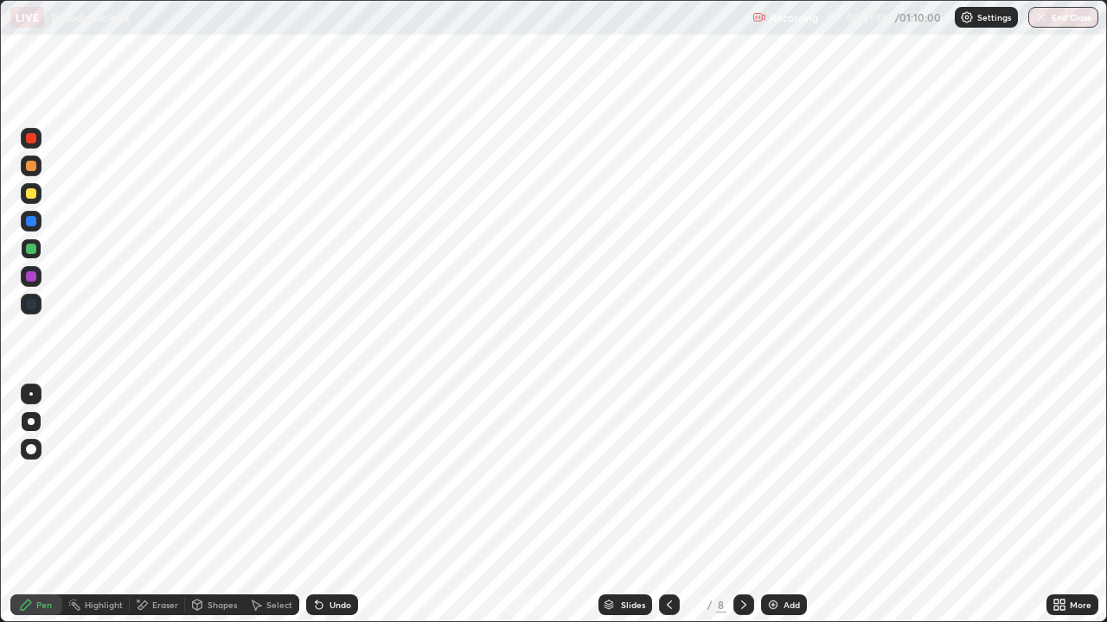
click at [742, 491] on icon at bounding box center [744, 605] width 14 height 14
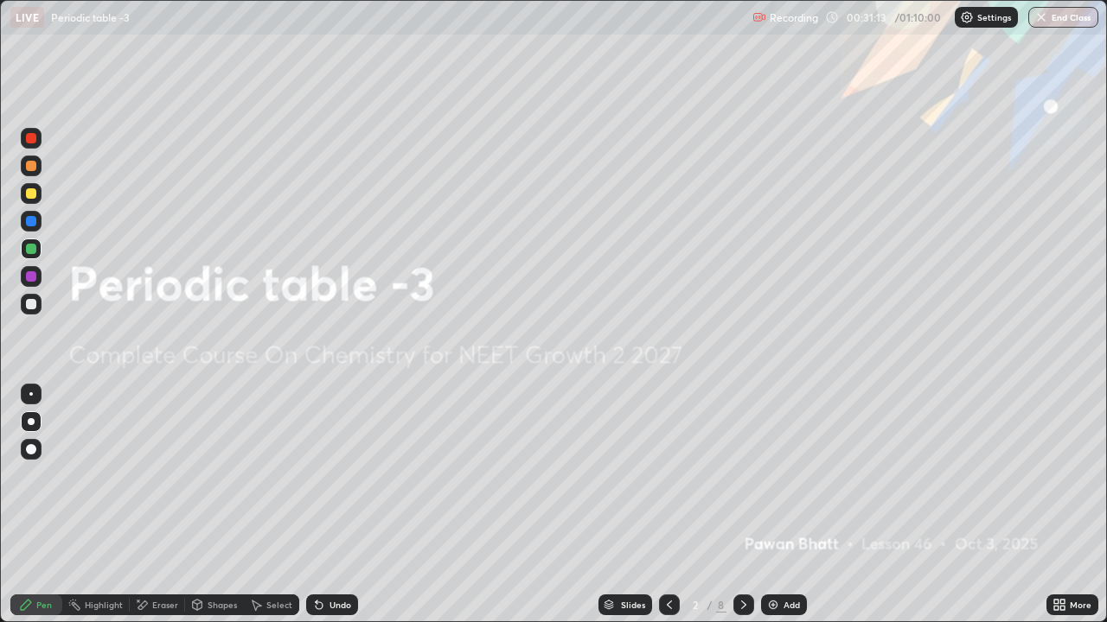
click at [739, 491] on icon at bounding box center [744, 605] width 14 height 14
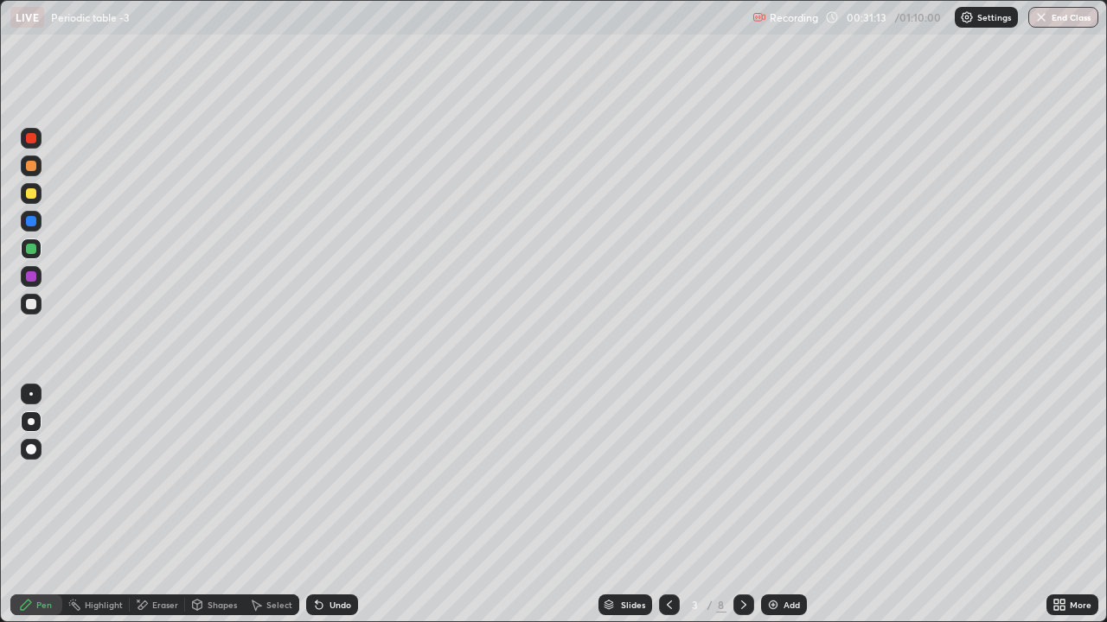
click at [739, 491] on icon at bounding box center [744, 605] width 14 height 14
click at [741, 491] on icon at bounding box center [744, 605] width 14 height 14
click at [742, 491] on icon at bounding box center [744, 605] width 14 height 14
click at [741, 491] on icon at bounding box center [744, 605] width 14 height 14
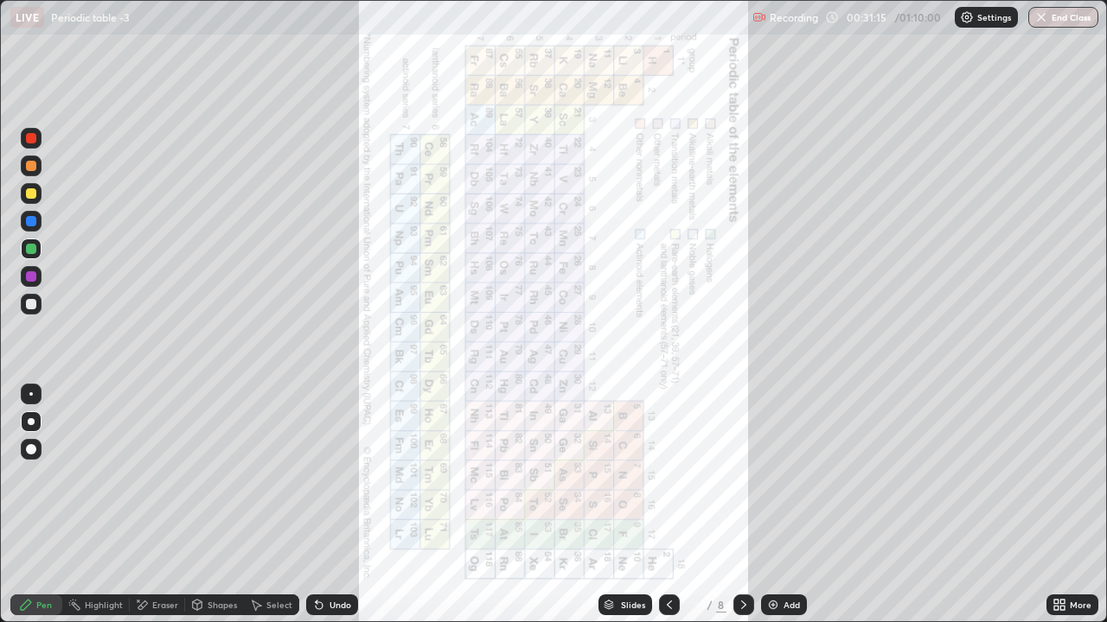
click at [744, 491] on icon at bounding box center [744, 605] width 14 height 14
click at [670, 491] on icon at bounding box center [669, 605] width 14 height 14
click at [739, 491] on div at bounding box center [743, 605] width 21 height 21
click at [742, 491] on icon at bounding box center [744, 605] width 14 height 14
click at [670, 491] on icon at bounding box center [669, 605] width 14 height 14
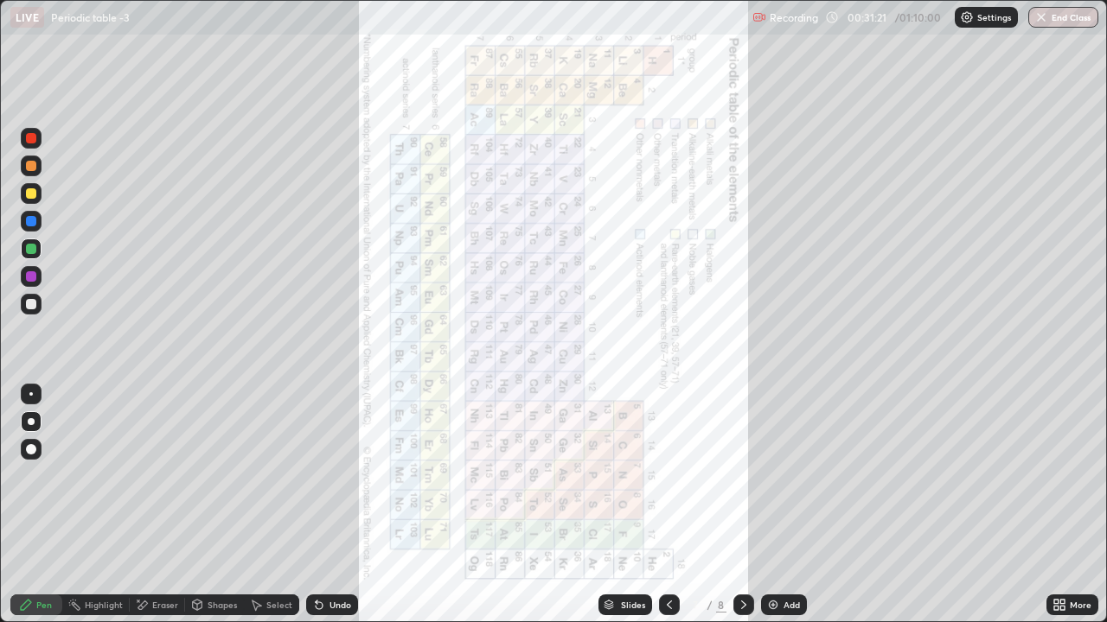
click at [667, 491] on icon at bounding box center [669, 605] width 14 height 14
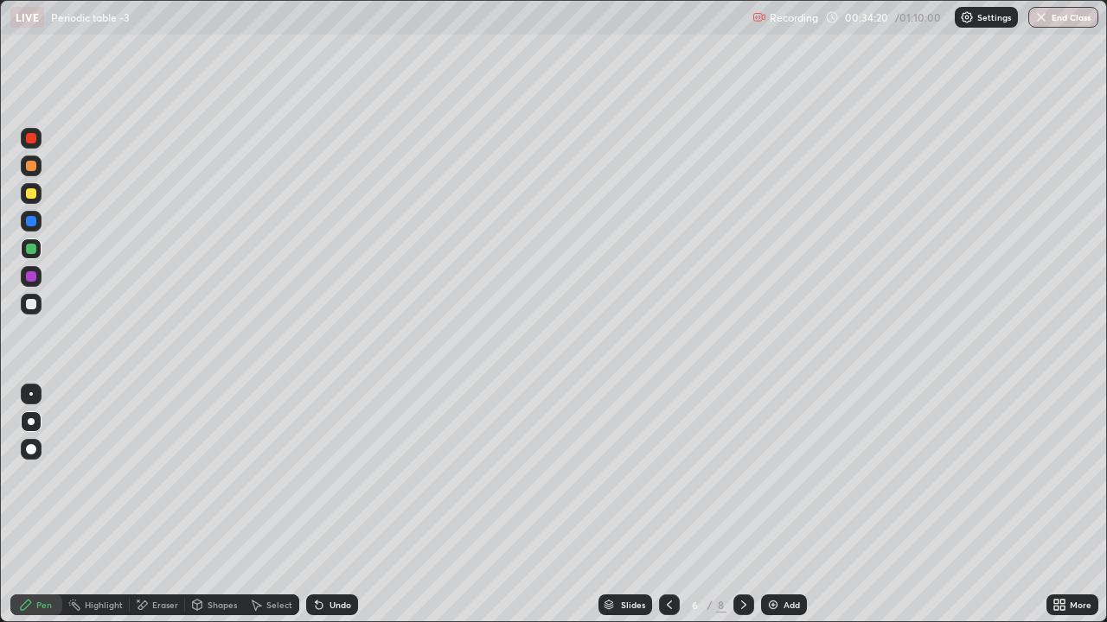
click at [329, 491] on div "Undo" at bounding box center [340, 605] width 22 height 9
click at [739, 491] on icon at bounding box center [744, 605] width 14 height 14
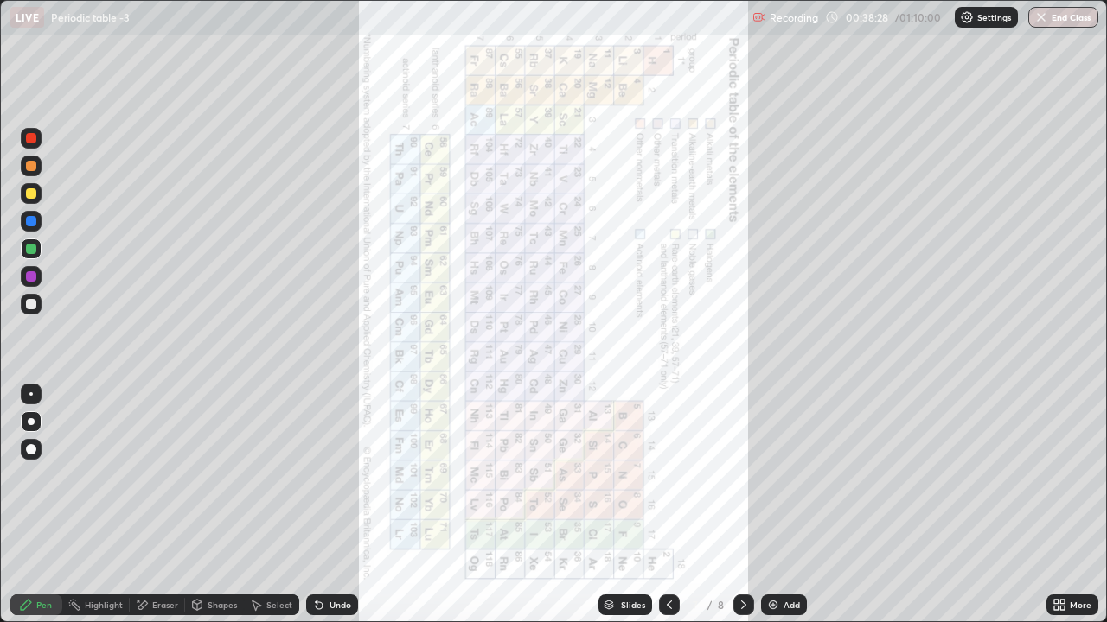
click at [749, 491] on div at bounding box center [743, 605] width 21 height 21
click at [783, 491] on div "Add" at bounding box center [791, 605] width 16 height 9
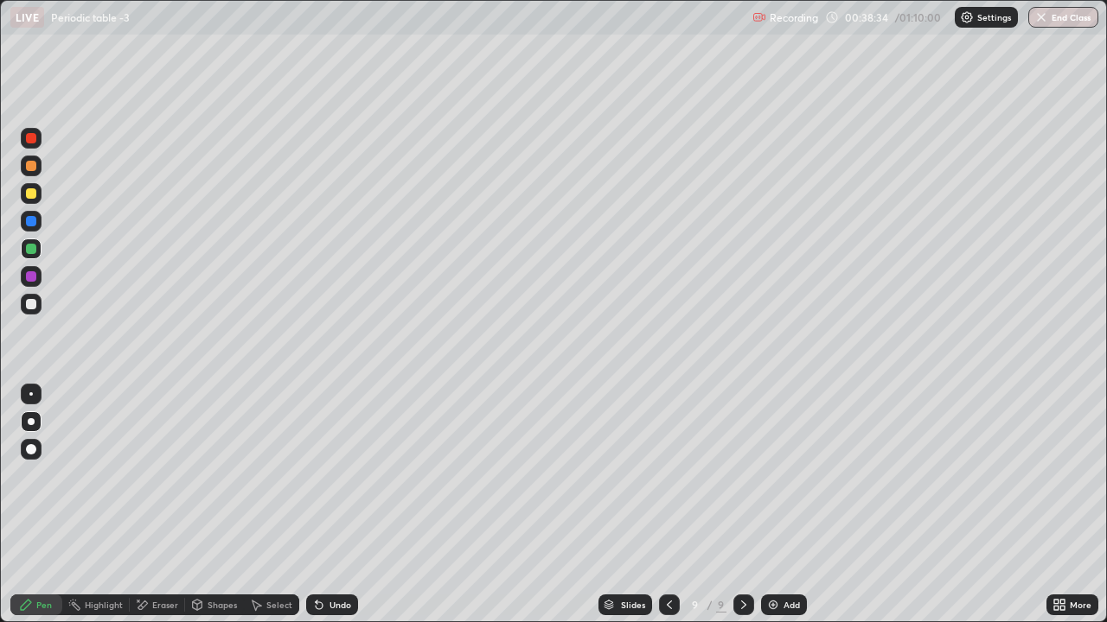
click at [31, 196] on div at bounding box center [31, 193] width 10 height 10
click at [32, 252] on div at bounding box center [31, 249] width 10 height 10
click at [30, 165] on div at bounding box center [31, 166] width 10 height 10
click at [780, 491] on div "Add" at bounding box center [784, 605] width 46 height 21
click at [33, 197] on div at bounding box center [31, 193] width 10 height 10
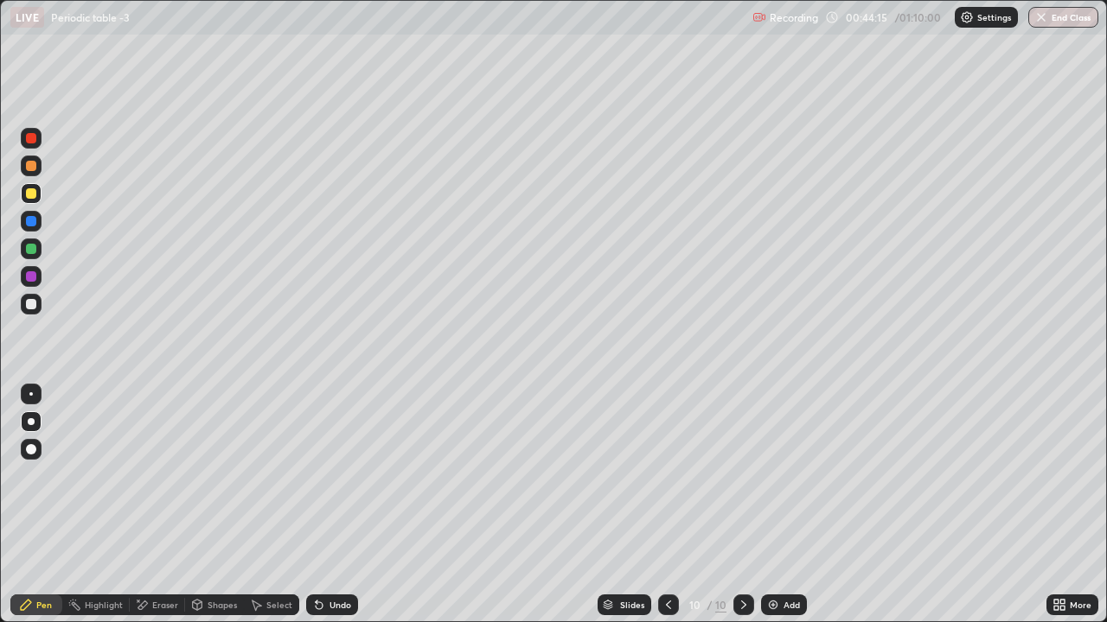
click at [27, 253] on div at bounding box center [31, 249] width 10 height 10
click at [329, 491] on div "Undo" at bounding box center [340, 605] width 22 height 9
click at [335, 491] on div "Undo" at bounding box center [340, 605] width 22 height 9
click at [341, 491] on div "Undo" at bounding box center [340, 605] width 22 height 9
click at [336, 491] on div "Undo" at bounding box center [340, 605] width 22 height 9
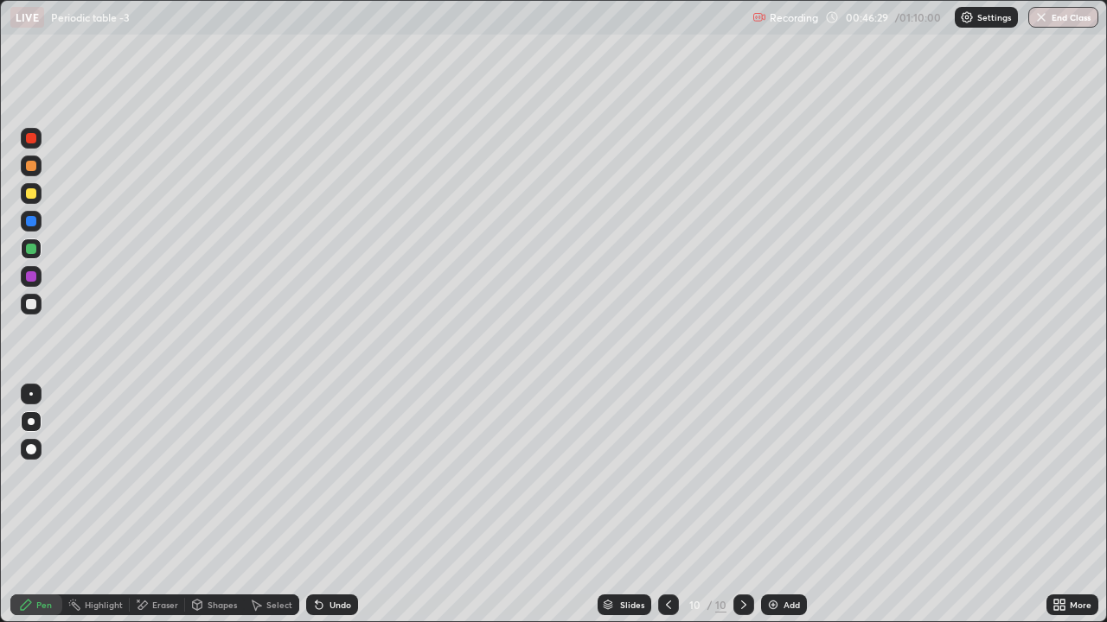
click at [778, 491] on img at bounding box center [773, 605] width 14 height 14
click at [29, 187] on div at bounding box center [31, 193] width 21 height 21
click at [322, 491] on icon at bounding box center [319, 605] width 14 height 14
click at [34, 307] on div at bounding box center [31, 304] width 10 height 10
click at [777, 491] on img at bounding box center [773, 605] width 14 height 14
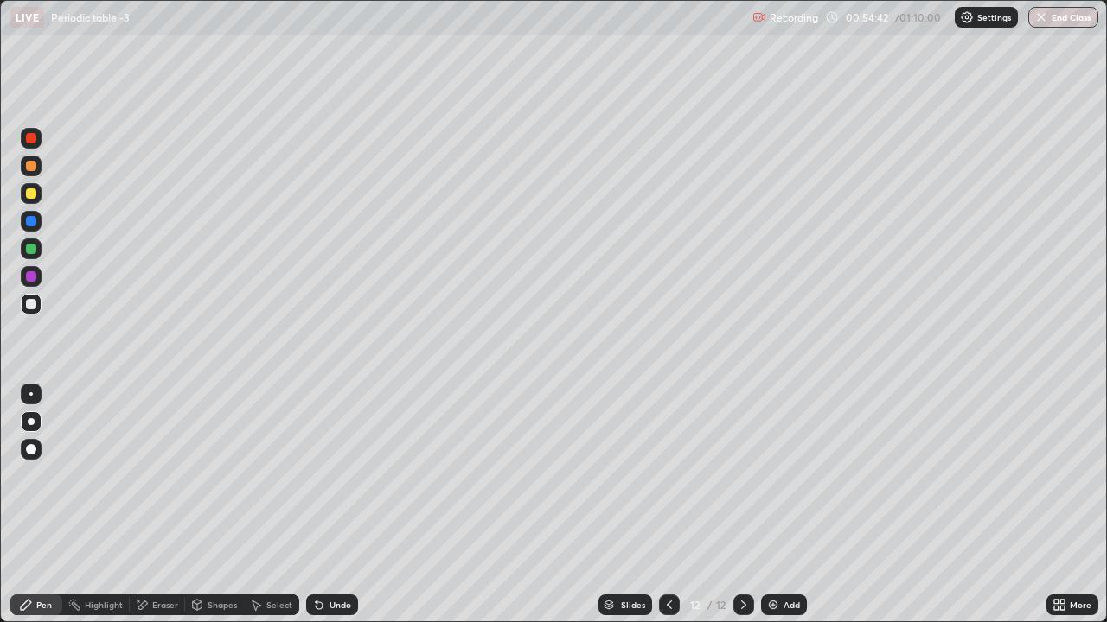
click at [31, 195] on div at bounding box center [31, 193] width 10 height 10
click at [787, 491] on div "Add" at bounding box center [791, 605] width 16 height 9
click at [0, 491] on div "Setting up your live class" at bounding box center [553, 311] width 1107 height 622
click at [775, 491] on img at bounding box center [773, 605] width 14 height 14
click at [329, 491] on div "Undo" at bounding box center [340, 605] width 22 height 9
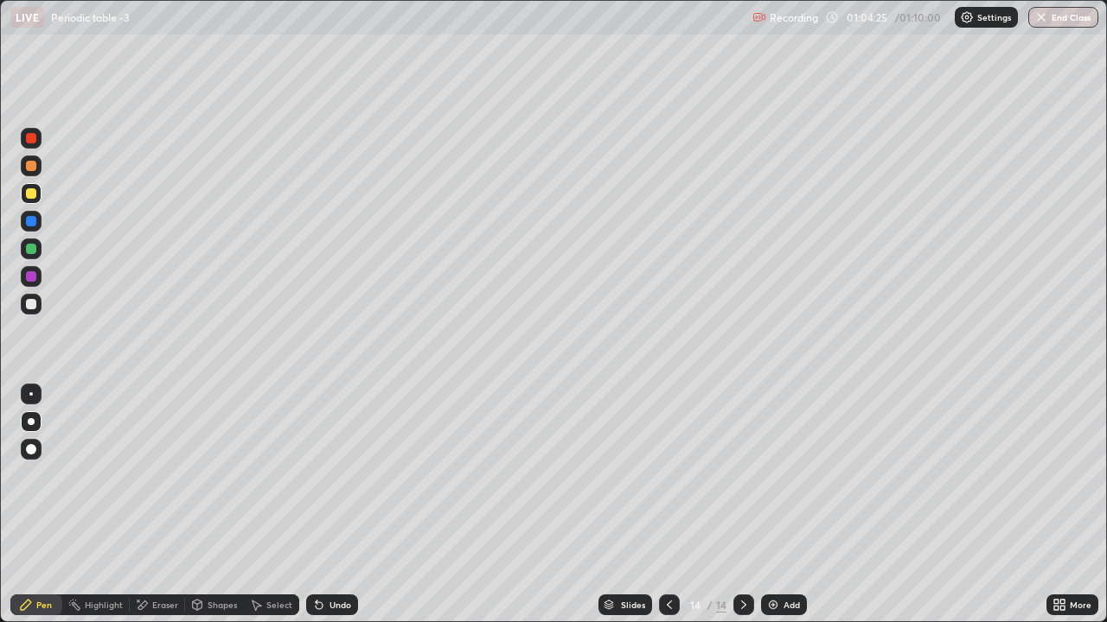
click at [330, 491] on div "Undo" at bounding box center [340, 605] width 22 height 9
click at [323, 491] on div "Undo" at bounding box center [332, 605] width 52 height 21
click at [1050, 19] on button "End Class" at bounding box center [1064, 17] width 68 height 21
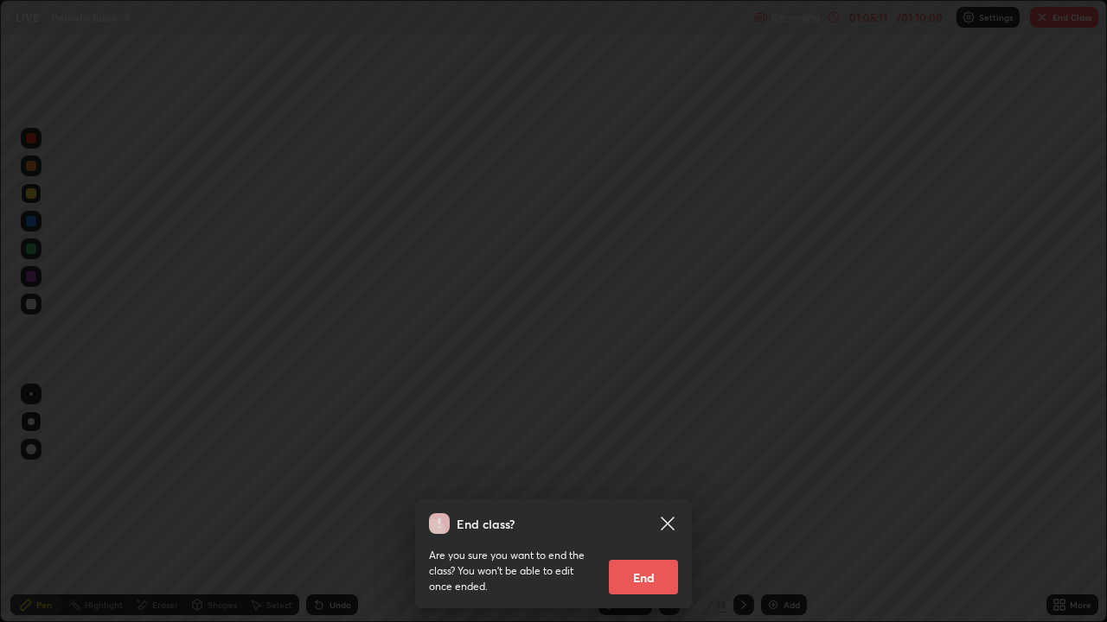
click at [650, 491] on button "End" at bounding box center [643, 577] width 69 height 35
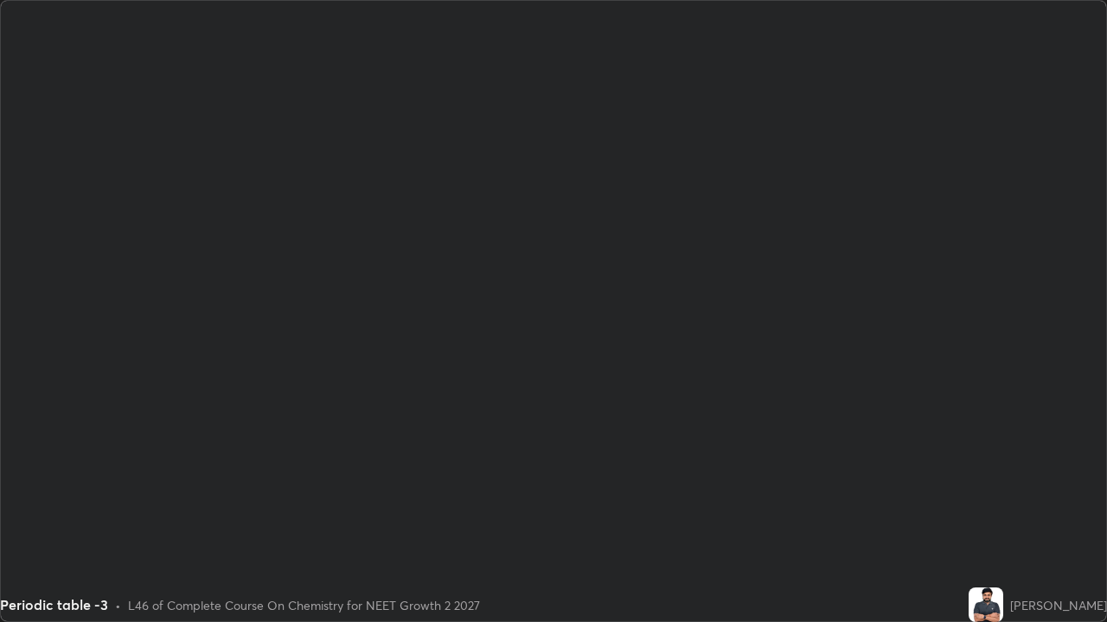
click at [660, 491] on div "Periodic table -3 • L46 of Complete Course On Chemistry for NEET Growth 2 2027" at bounding box center [480, 605] width 961 height 35
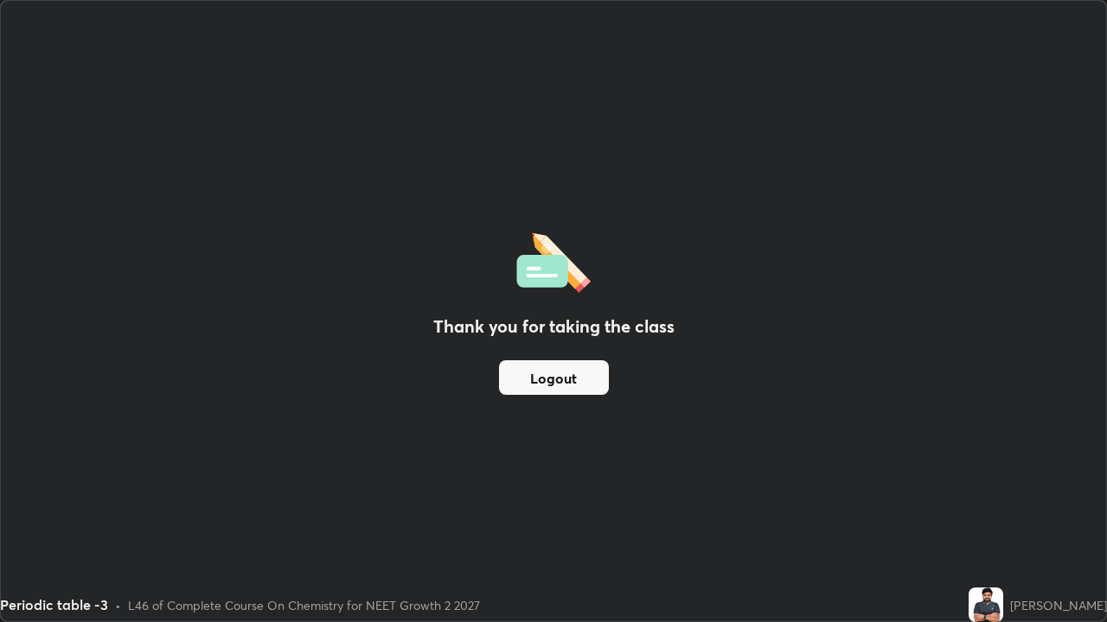
click at [552, 382] on button "Logout" at bounding box center [554, 378] width 110 height 35
click at [547, 380] on button "Logout" at bounding box center [554, 378] width 110 height 35
click at [537, 382] on button "Logout" at bounding box center [554, 378] width 110 height 35
